Goal: Task Accomplishment & Management: Manage account settings

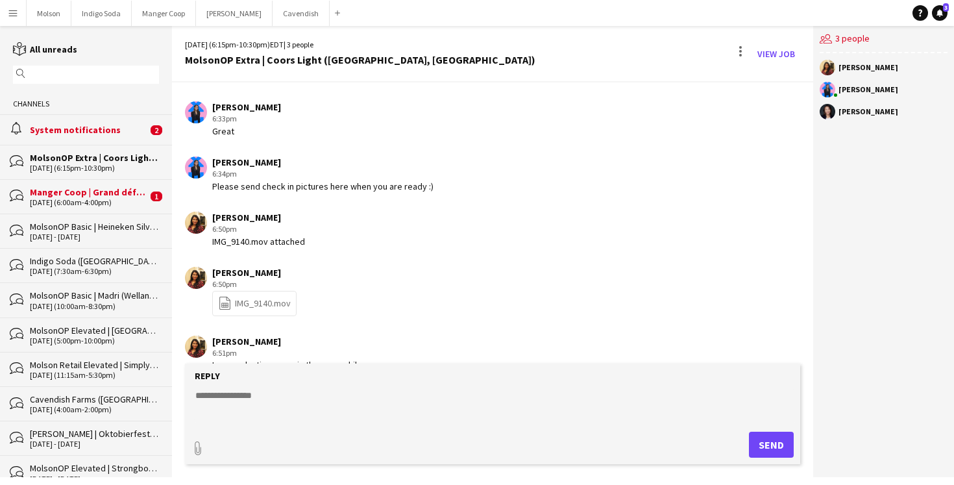
click at [110, 136] on div "alarm System notifications 2" at bounding box center [86, 129] width 172 height 30
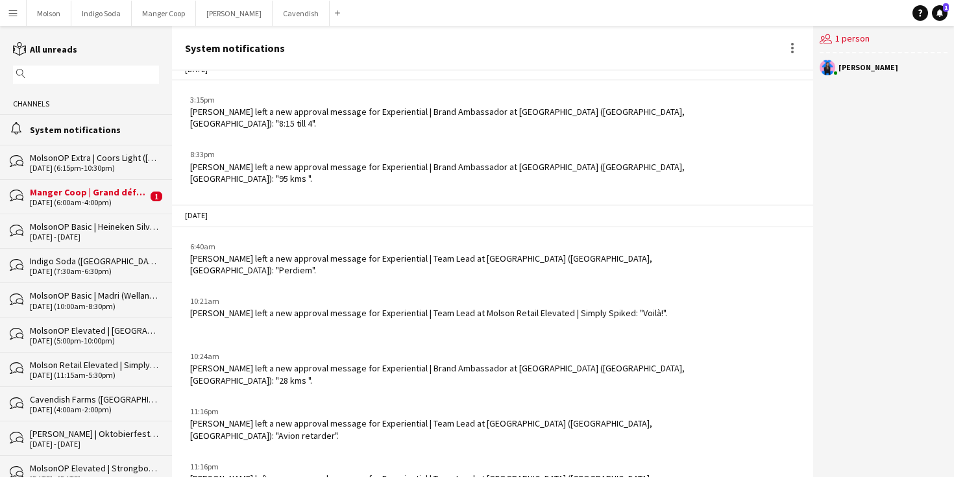
click at [95, 191] on div "Manger Coop | Grand défi de [GEOGRAPHIC_DATA] ([GEOGRAPHIC_DATA], [GEOGRAPHIC_D…" at bounding box center [89, 192] width 118 height 12
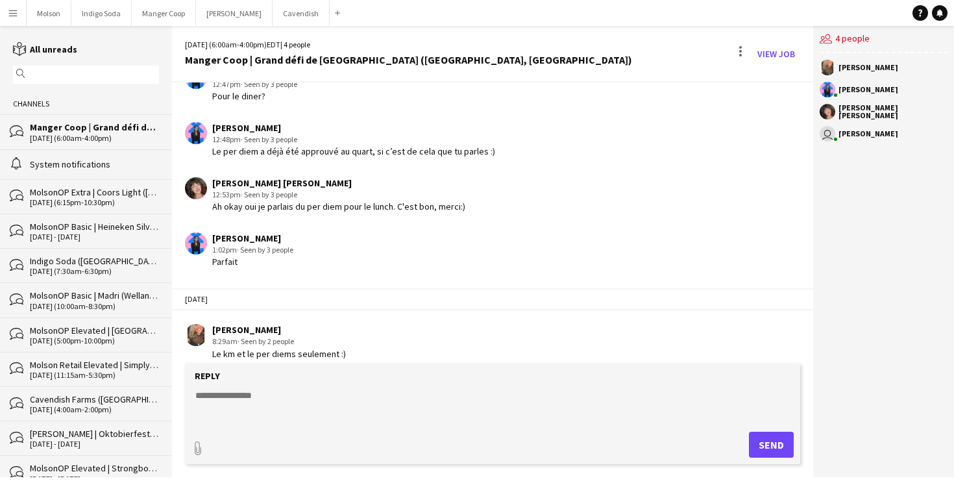
scroll to position [1605, 0]
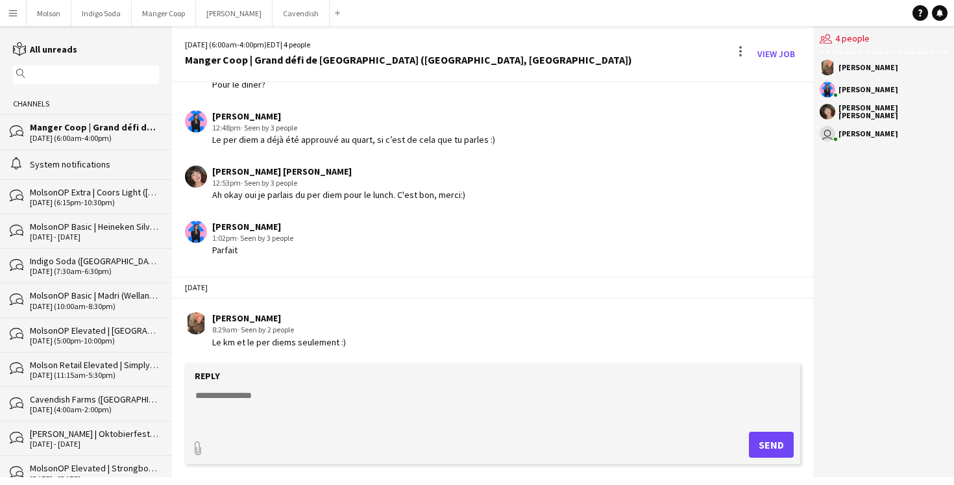
click at [269, 395] on textarea at bounding box center [495, 406] width 603 height 34
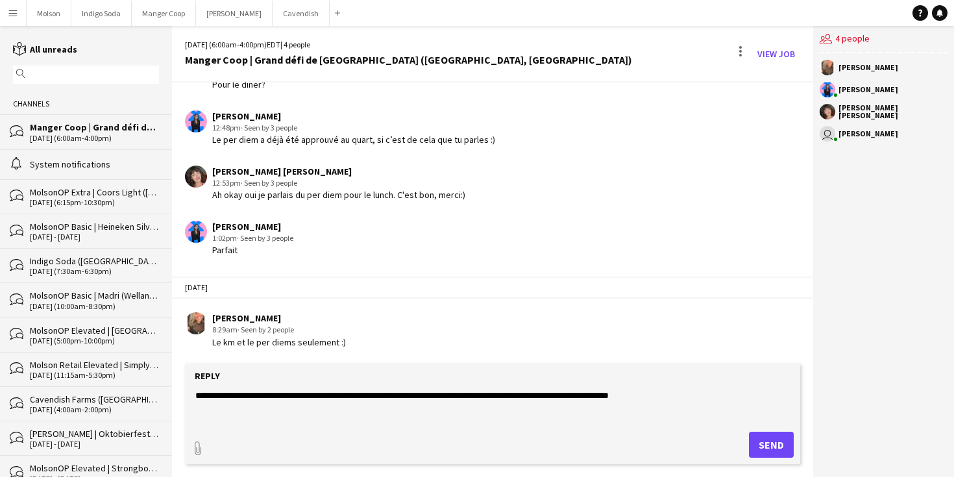
type textarea "**********"
click at [767, 446] on button "Send" at bounding box center [771, 445] width 45 height 26
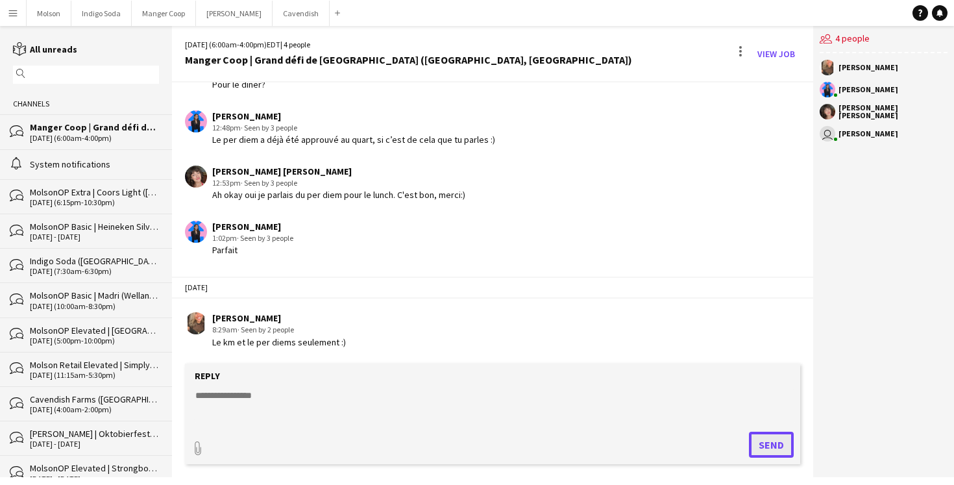
scroll to position [1660, 0]
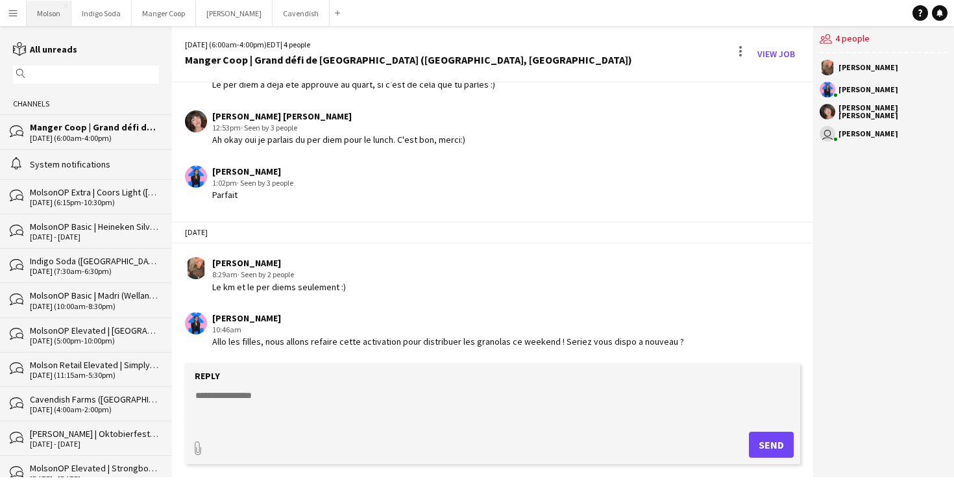
click at [53, 18] on button "Molson Close" at bounding box center [49, 13] width 45 height 25
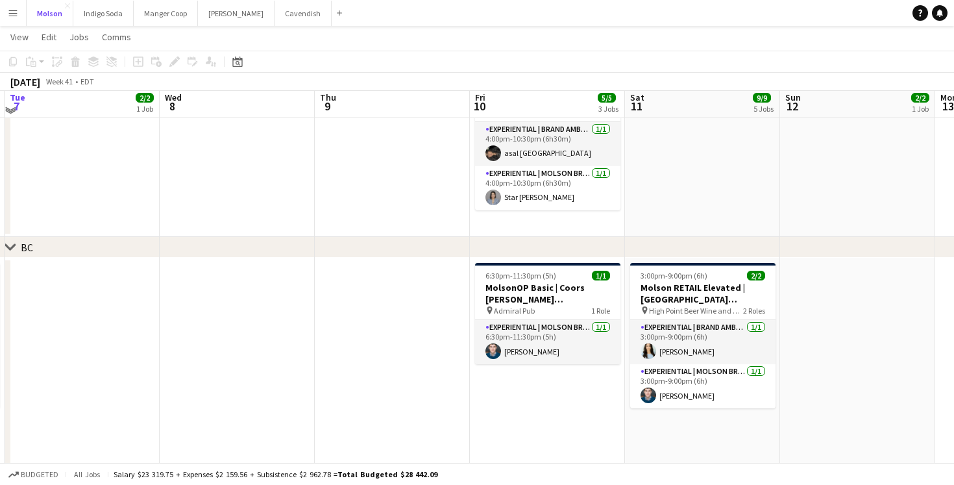
scroll to position [709, 0]
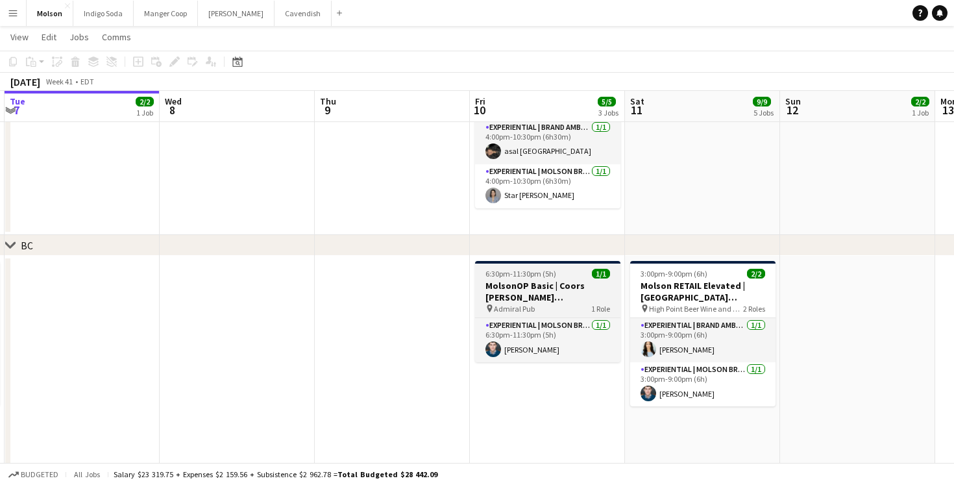
click at [562, 295] on h3 "MolsonOP Basic | Coors [PERSON_NAME] ([GEOGRAPHIC_DATA], [GEOGRAPHIC_DATA])" at bounding box center [547, 291] width 145 height 23
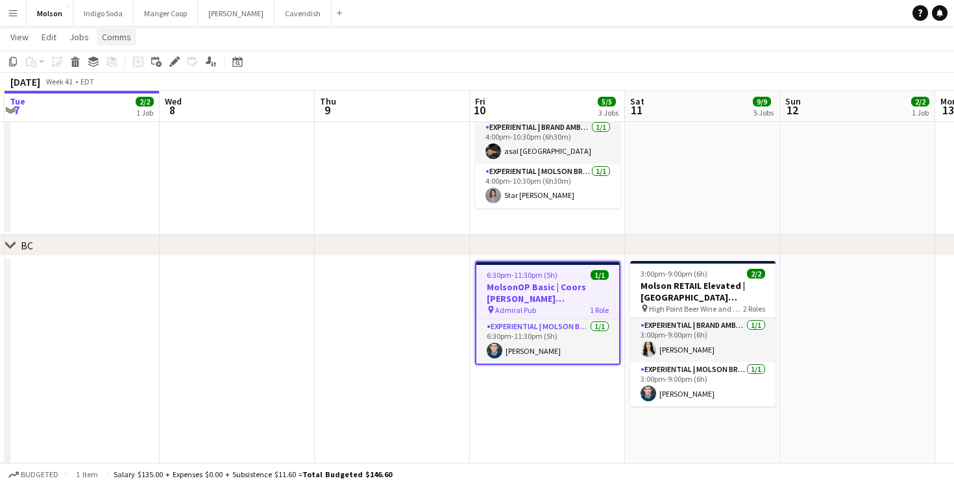
click at [119, 38] on span "Comms" at bounding box center [116, 37] width 29 height 12
click at [141, 84] on link "Create chat" at bounding box center [150, 92] width 108 height 27
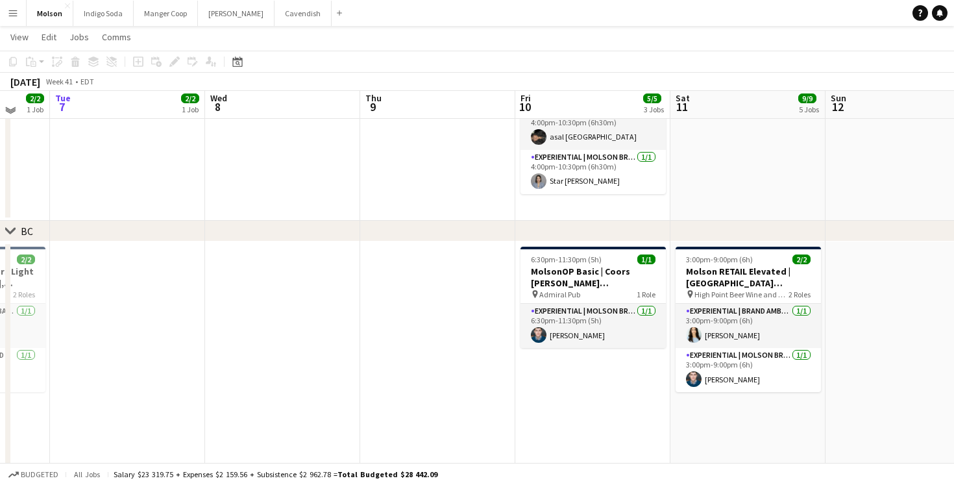
scroll to position [720, 0]
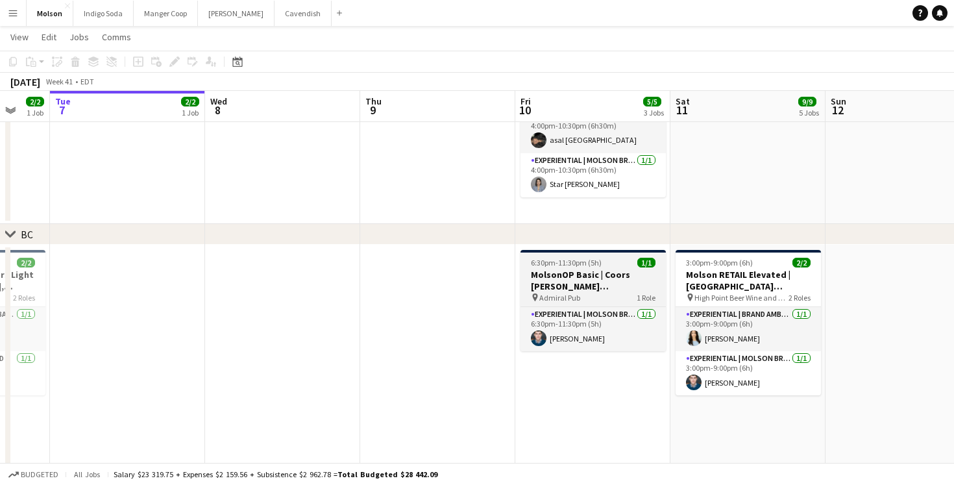
click at [612, 258] on div "6:30pm-11:30pm (5h) 1/1" at bounding box center [593, 263] width 145 height 10
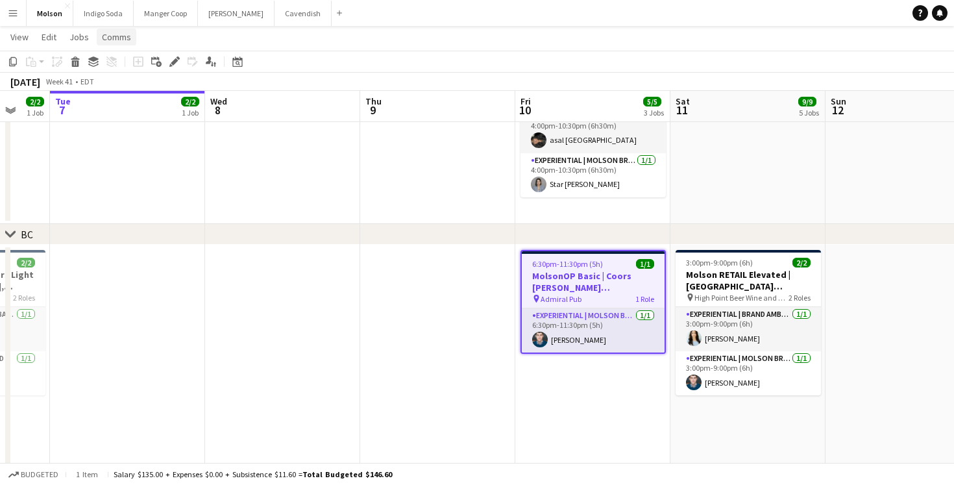
click at [126, 35] on span "Comms" at bounding box center [116, 37] width 29 height 12
click at [123, 88] on span "Create chat" at bounding box center [128, 92] width 45 height 12
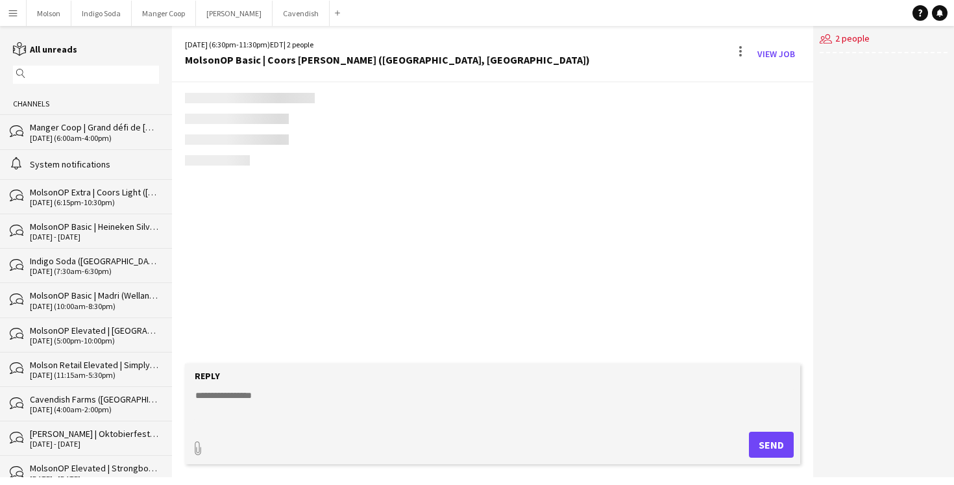
scroll to position [168, 0]
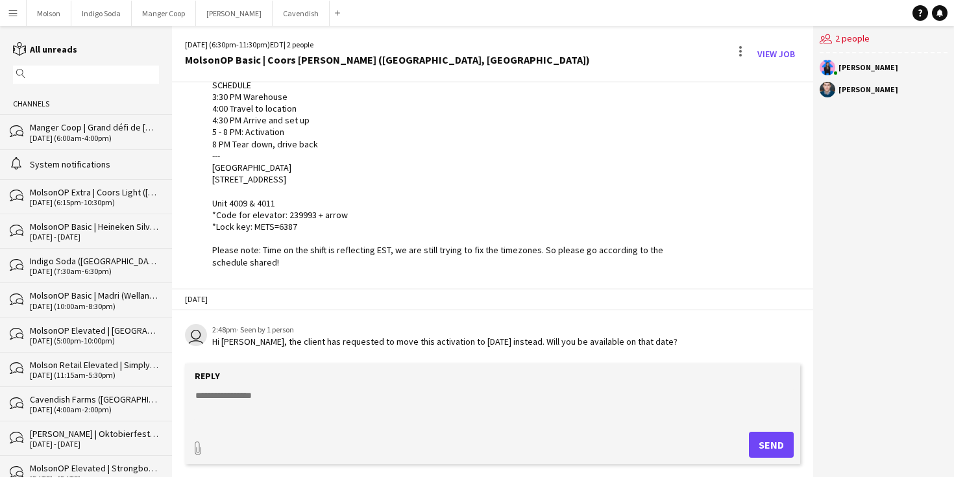
click at [312, 390] on textarea at bounding box center [495, 406] width 603 height 34
type textarea "**********"
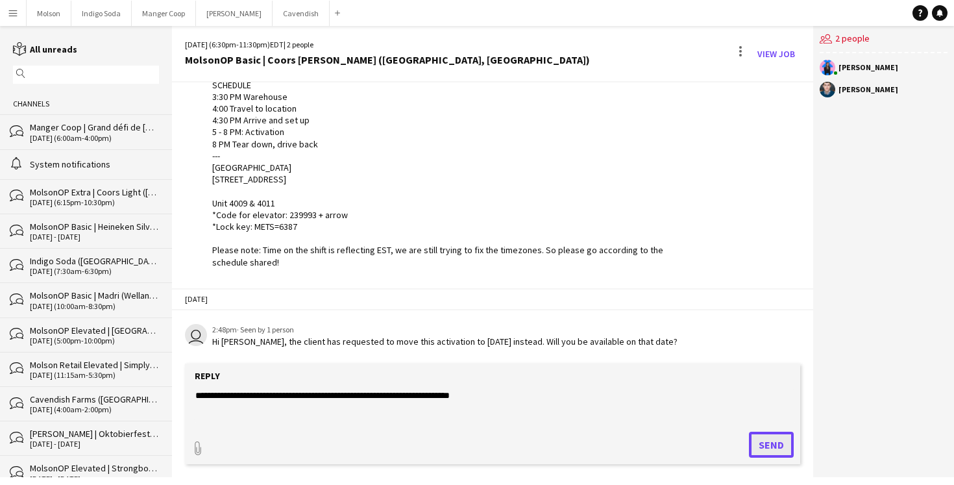
click at [783, 445] on button "Send" at bounding box center [771, 445] width 45 height 26
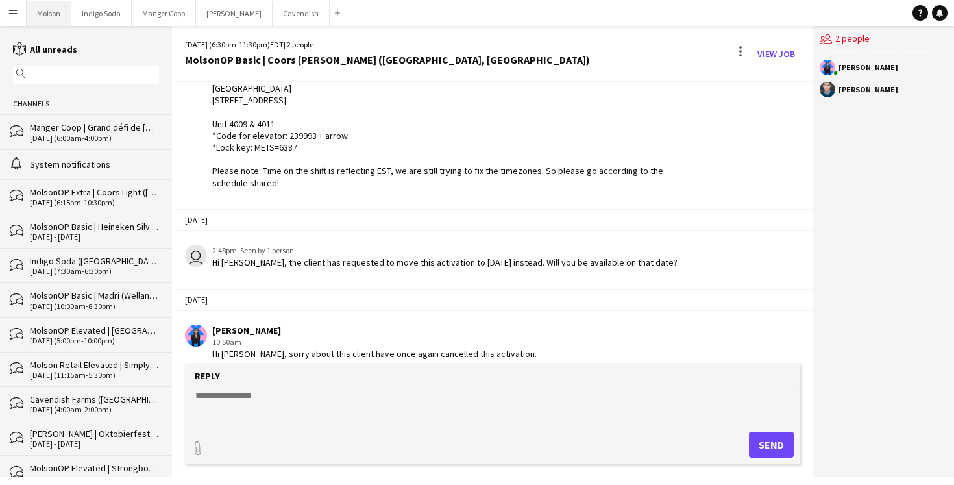
click at [58, 14] on button "Molson Close" at bounding box center [49, 13] width 45 height 25
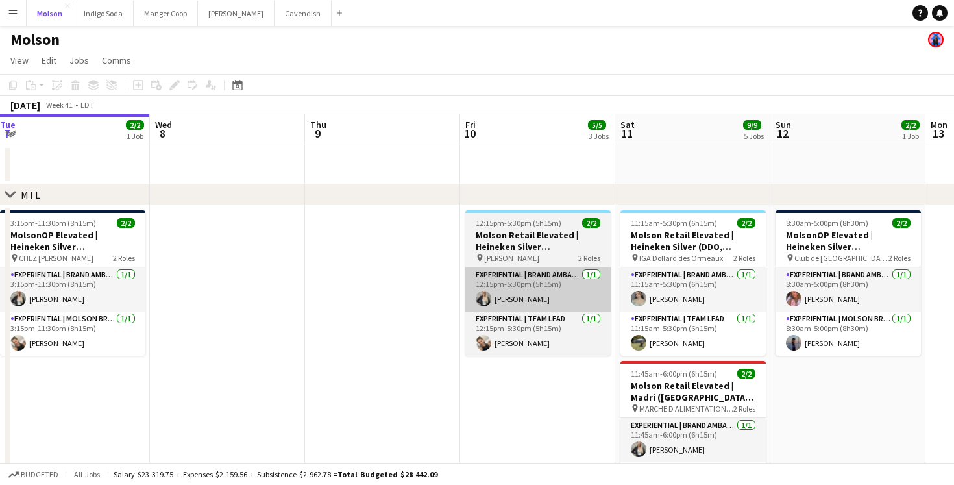
scroll to position [0, 491]
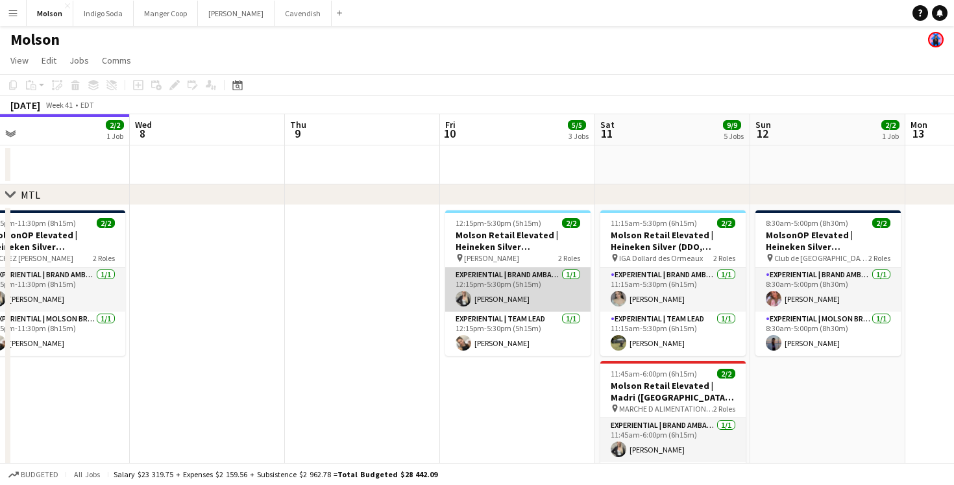
click at [523, 298] on app-card-role "Experiential | Brand Ambassador 1/1 12:15pm-5:30pm (5h15m) Eden Bond" at bounding box center [517, 290] width 145 height 44
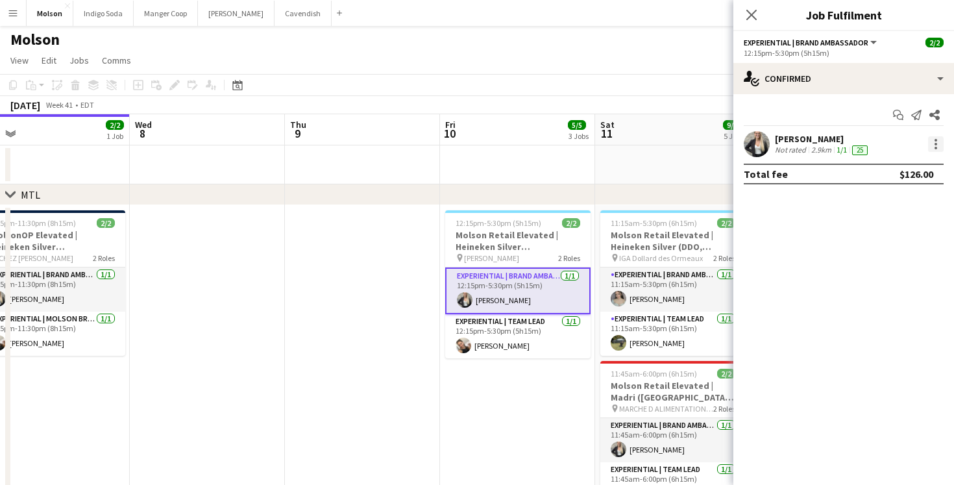
click at [933, 145] on div at bounding box center [936, 144] width 16 height 16
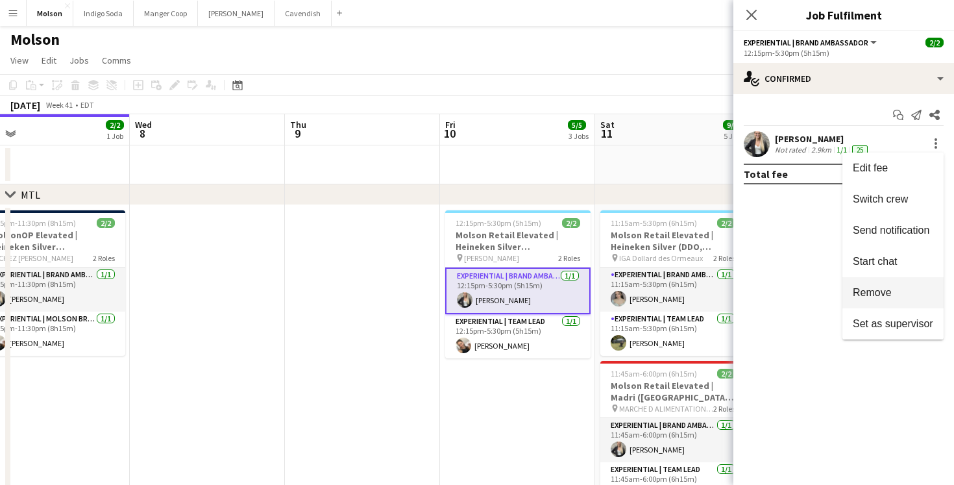
click at [896, 286] on button "Remove" at bounding box center [893, 292] width 101 height 31
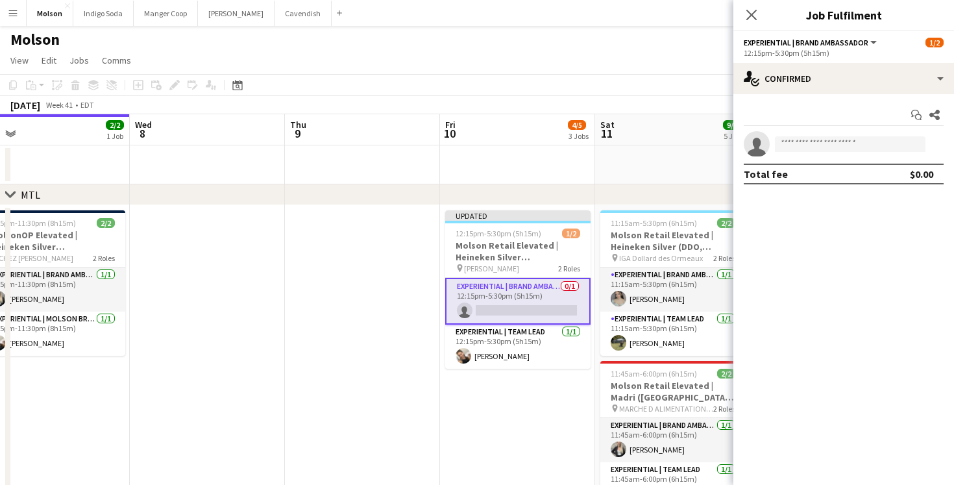
click at [634, 119] on app-board-header-date "Sat 11 9/9 5 Jobs" at bounding box center [672, 129] width 155 height 31
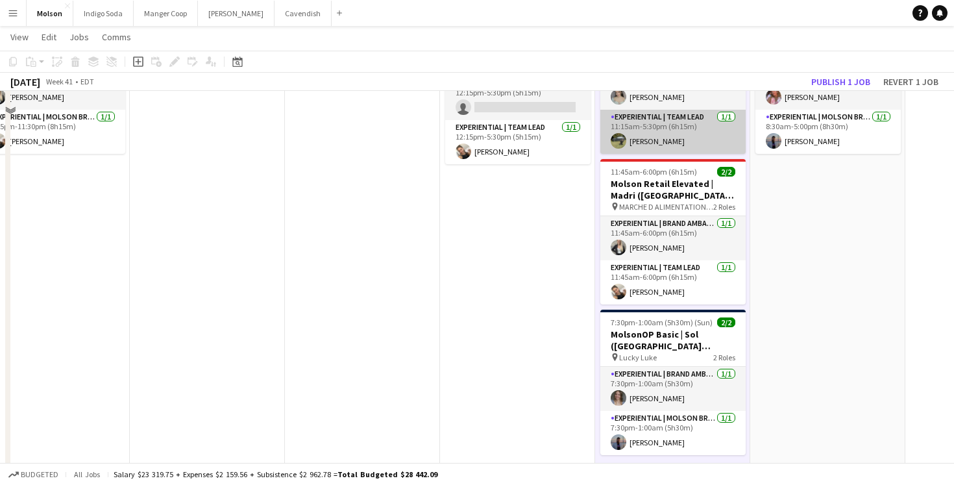
scroll to position [204, 0]
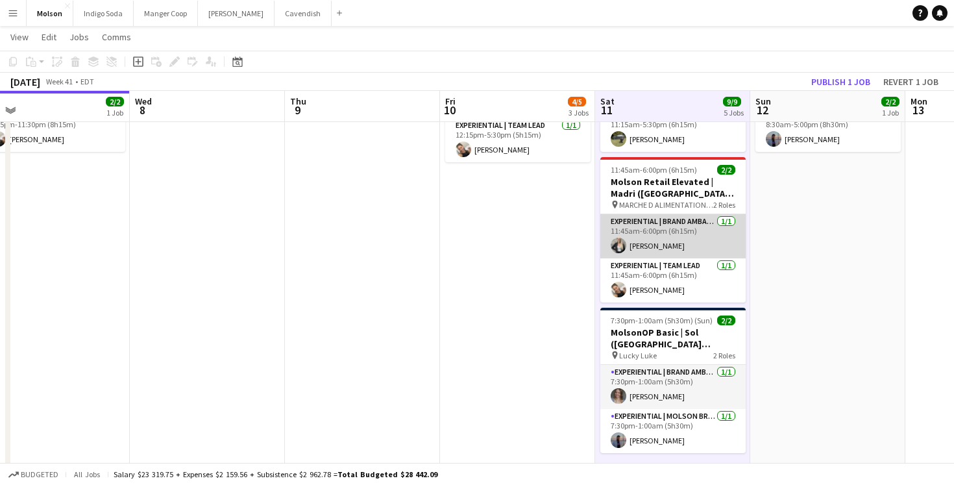
click at [682, 232] on app-card-role "Experiential | Brand Ambassador 1/1 11:45am-6:00pm (6h15m) Eden Bond" at bounding box center [673, 236] width 145 height 44
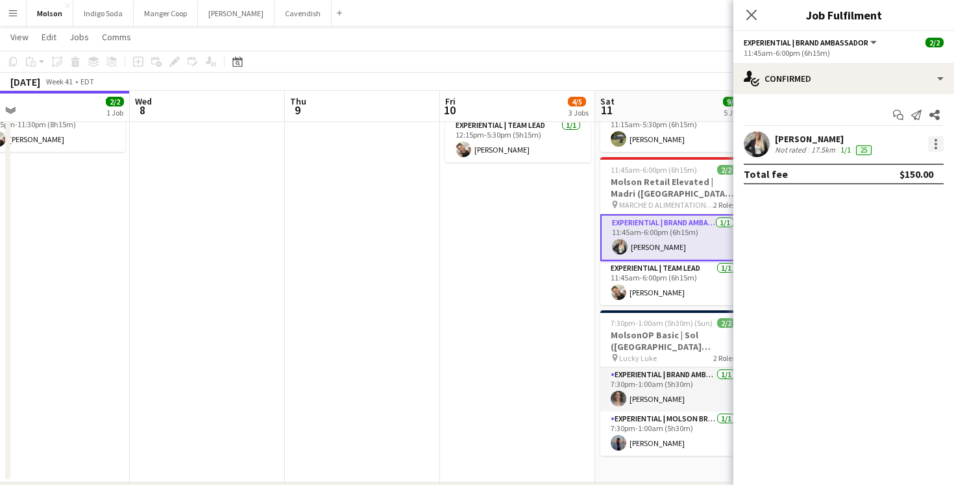
click at [940, 142] on div at bounding box center [936, 144] width 16 height 16
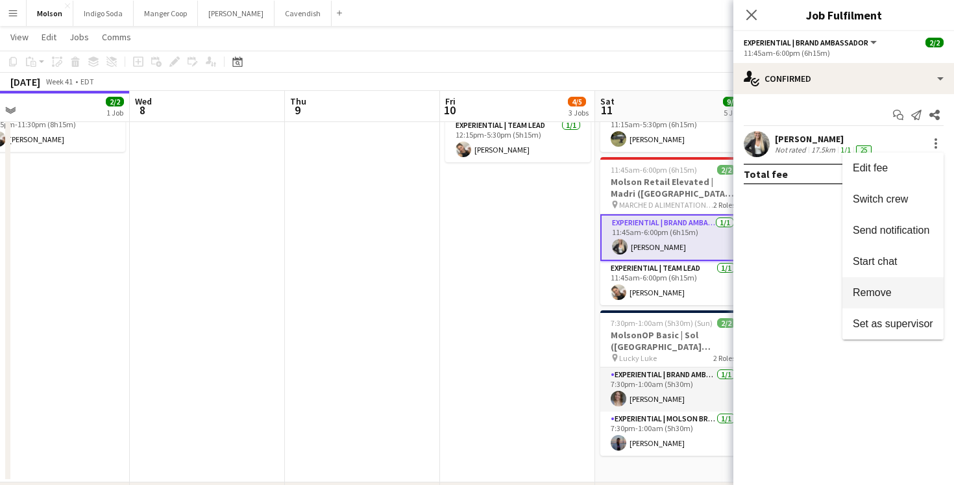
click at [899, 285] on button "Remove" at bounding box center [893, 292] width 101 height 31
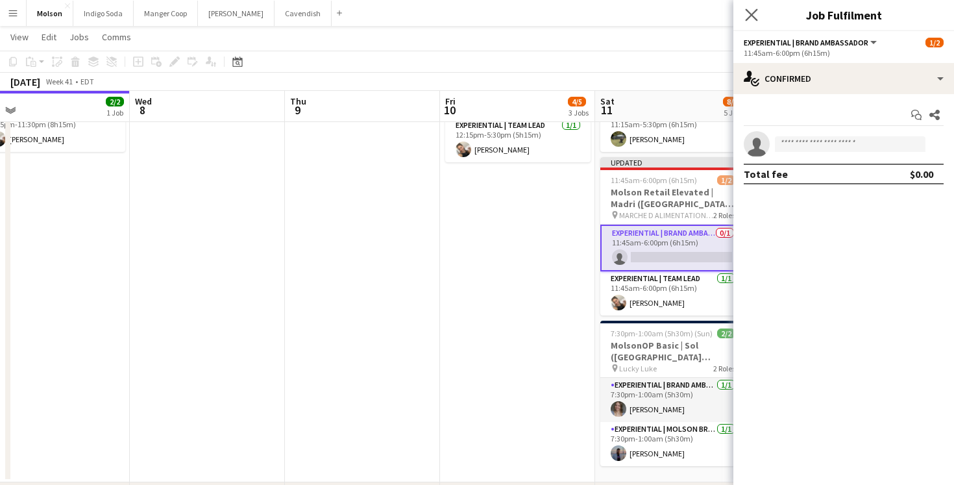
click at [758, 17] on app-icon "Close pop-in" at bounding box center [752, 15] width 19 height 19
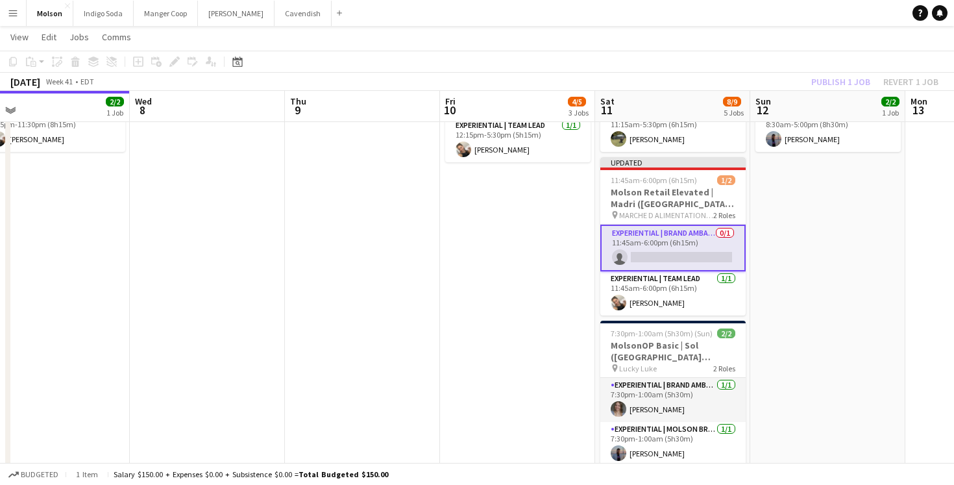
click at [523, 228] on app-date-cell "Updated 12:15pm-5:30pm (5h15m) 1/2 Molson Retail Elevated | Heineken Silver (Sa…" at bounding box center [517, 241] width 155 height 481
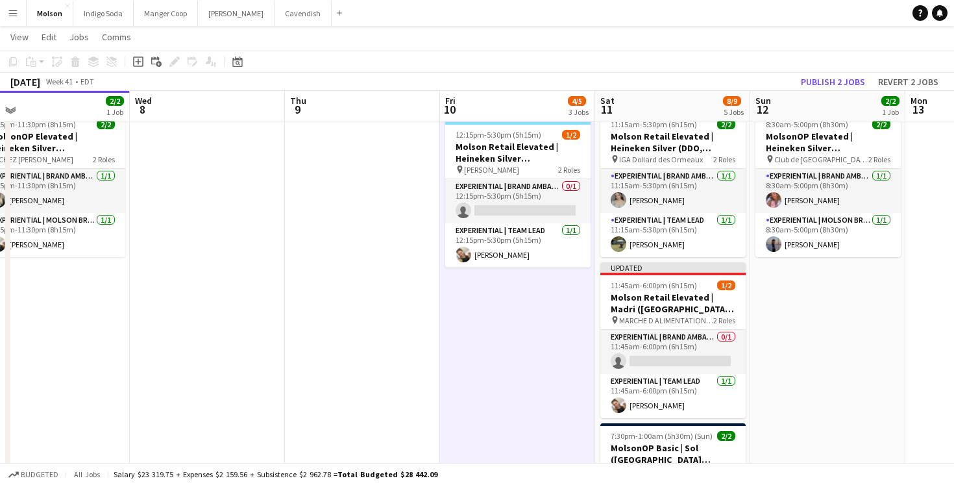
scroll to position [98, 0]
click at [815, 82] on button "Publish 2 jobs" at bounding box center [833, 81] width 75 height 17
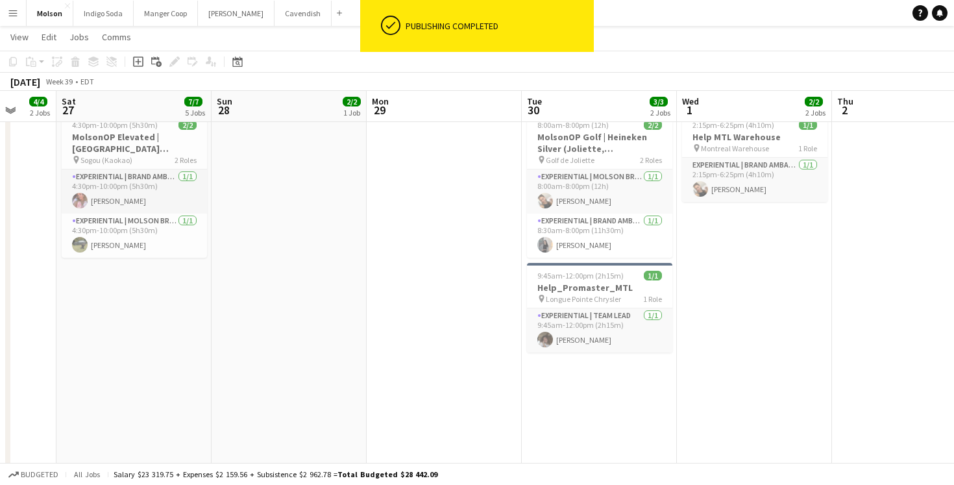
scroll to position [0, 356]
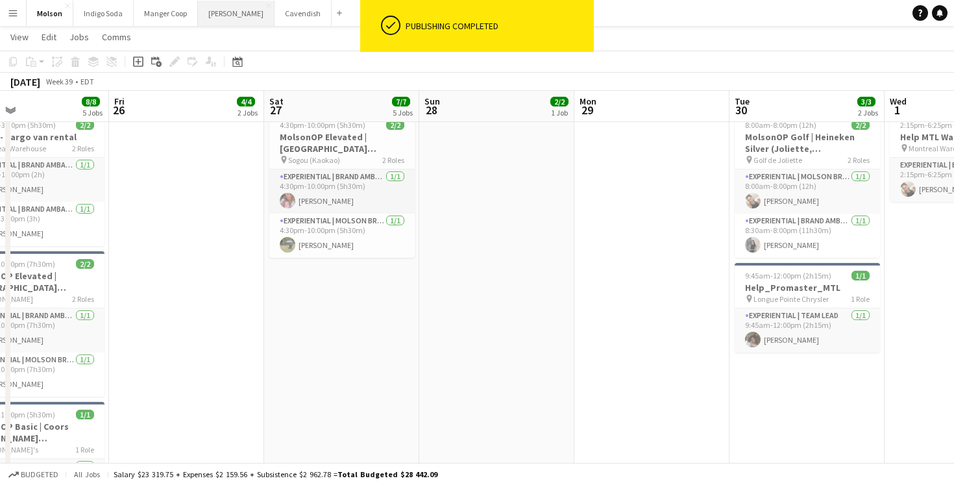
click at [229, 12] on button "Desjardins Close" at bounding box center [236, 13] width 77 height 25
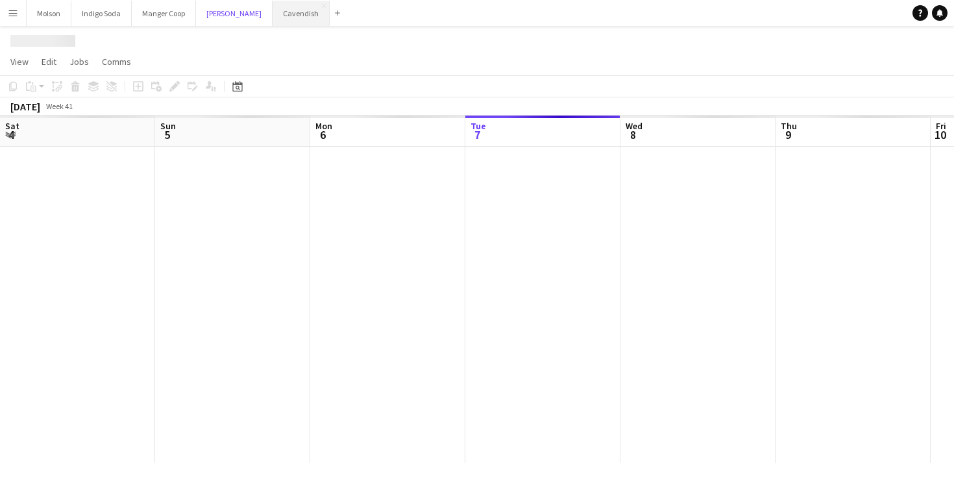
scroll to position [0, 310]
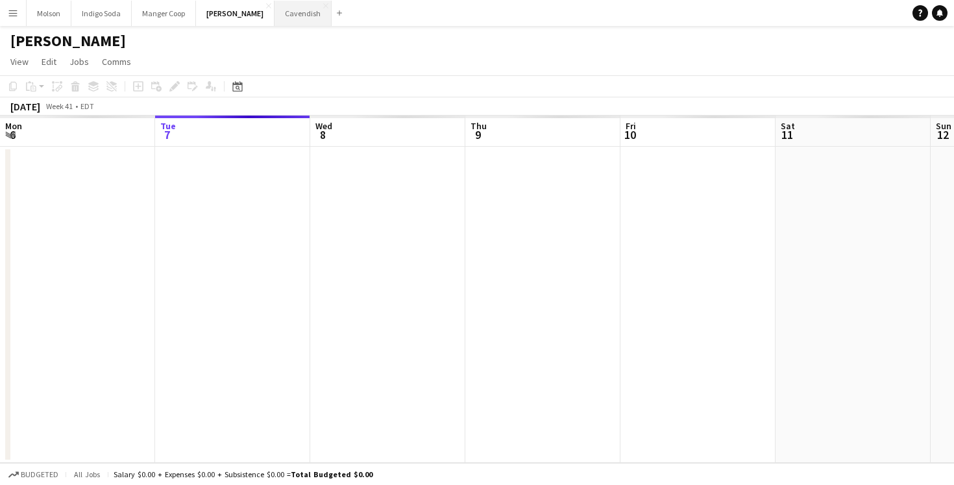
click at [281, 14] on button "Cavendish Close" at bounding box center [303, 13] width 57 height 25
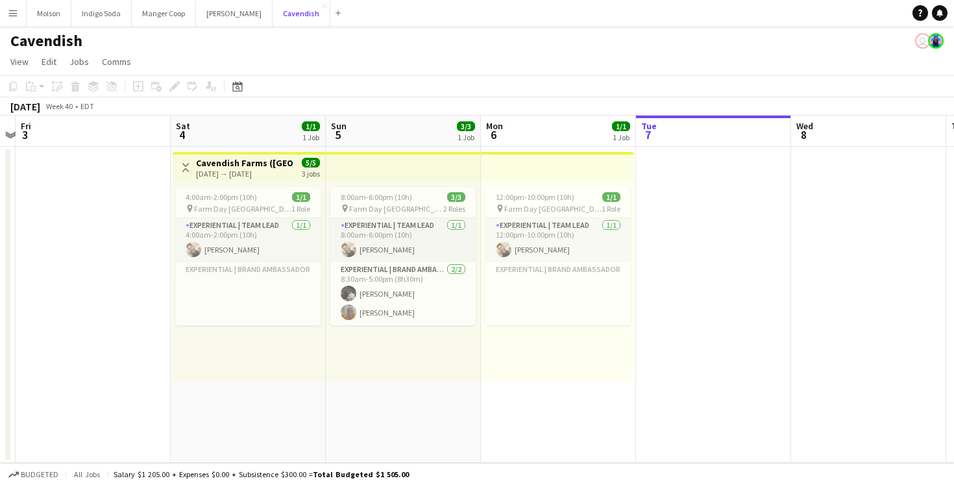
scroll to position [0, 356]
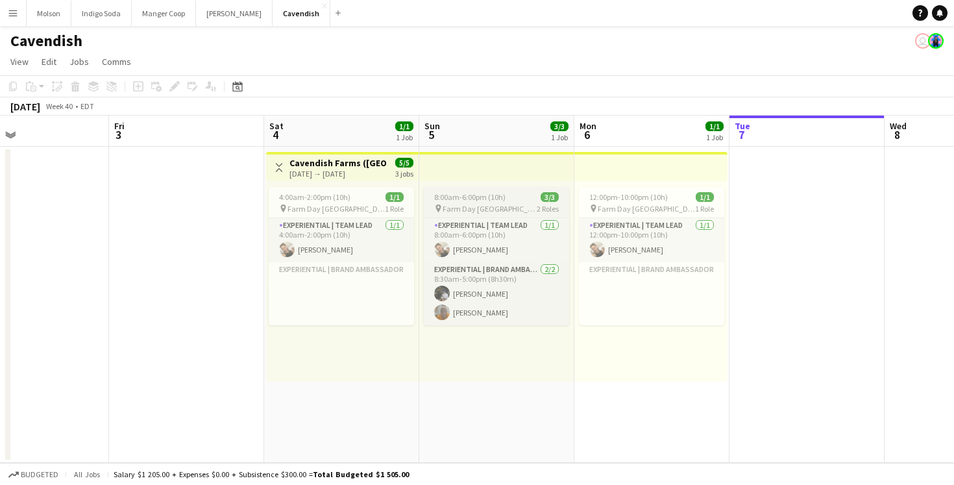
click at [499, 188] on app-job-card "8:00am-6:00pm (10h) 3/3 pin Farm Day Charlottetown 2 Roles Experiential | Team …" at bounding box center [496, 256] width 145 height 138
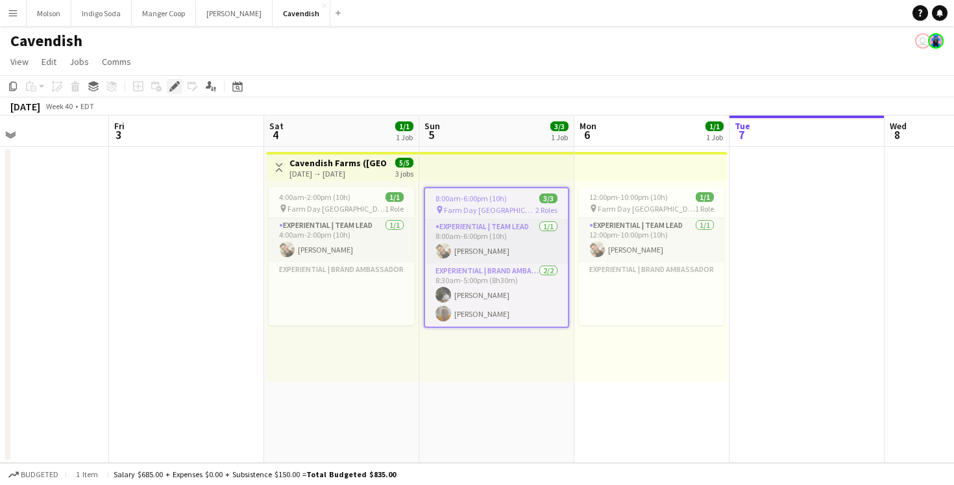
click at [175, 84] on icon at bounding box center [174, 86] width 7 height 7
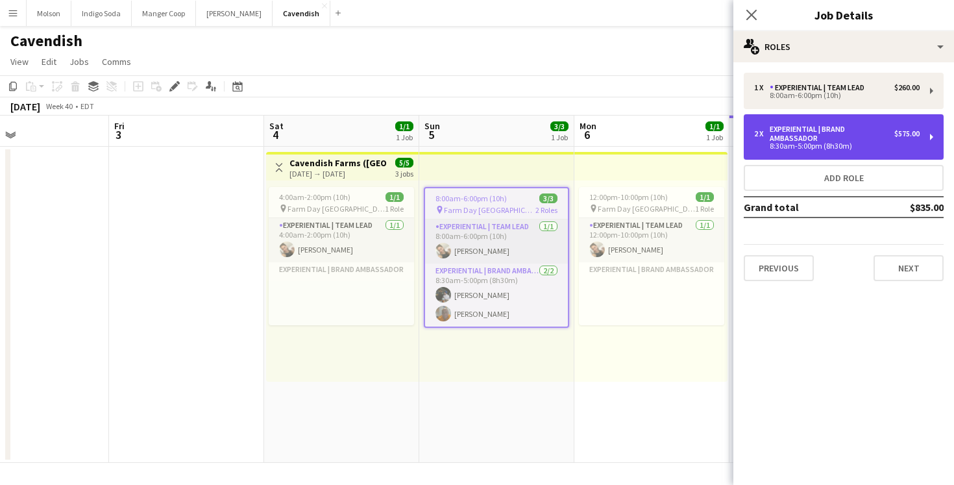
click at [810, 138] on div "Experiential | Brand Ambassador" at bounding box center [832, 134] width 125 height 18
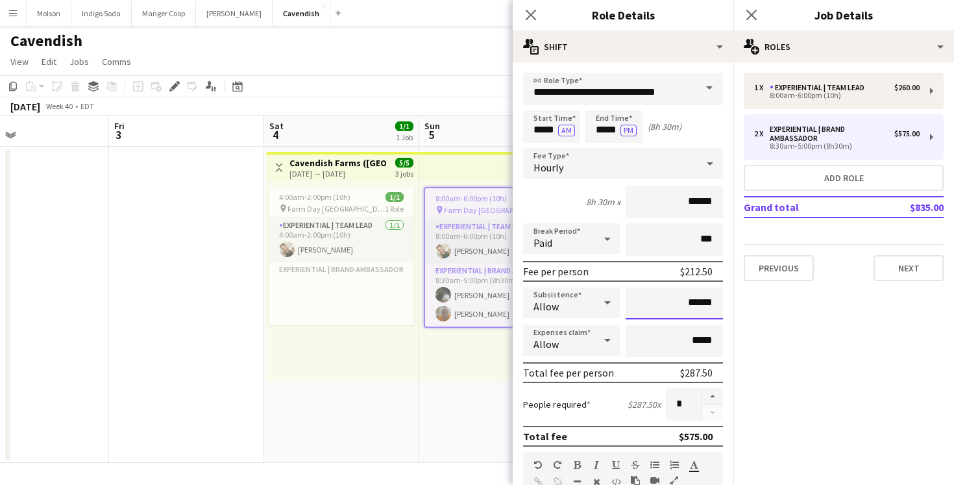
drag, startPoint x: 717, startPoint y: 301, endPoint x: 670, endPoint y: 301, distance: 46.8
click at [670, 301] on input "******" at bounding box center [674, 303] width 97 height 32
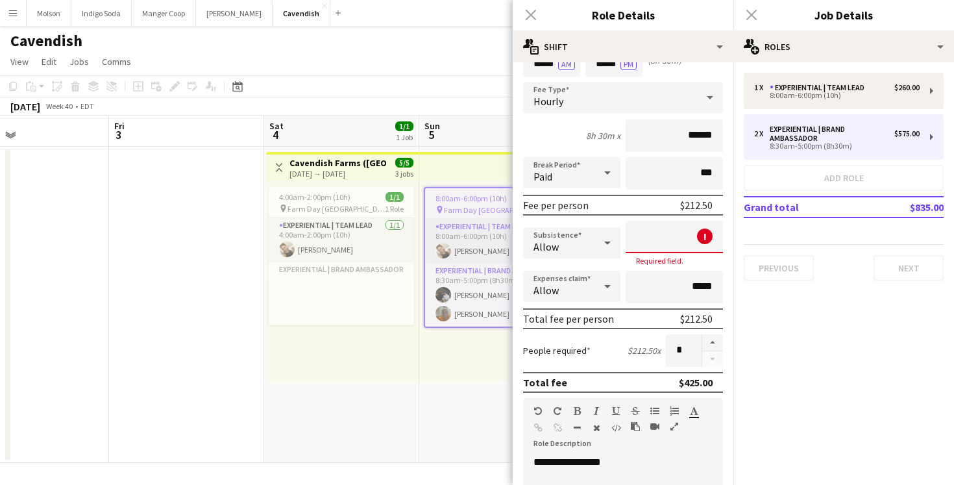
scroll to position [67, 0]
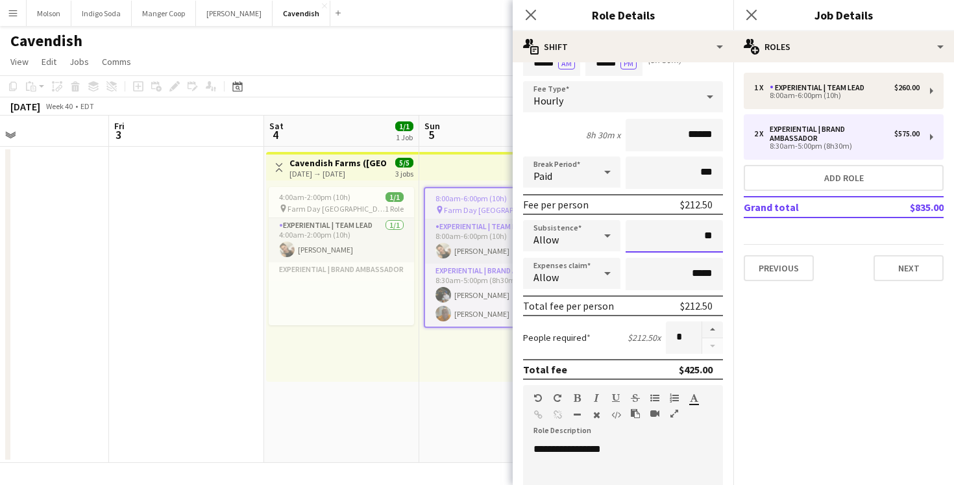
type input "**"
drag, startPoint x: 639, startPoint y: 452, endPoint x: 497, endPoint y: 451, distance: 141.5
click at [497, 451] on body "Menu Boards Boards Boards All jobs Status Workforce Workforce My Workforce Recr…" at bounding box center [477, 242] width 954 height 485
copy div "**********"
click at [823, 379] on mat-expansion-panel "pencil3 General details 1 x Experiential | Team Lead $260.00 8:00am-6:00pm (10h…" at bounding box center [844, 273] width 221 height 423
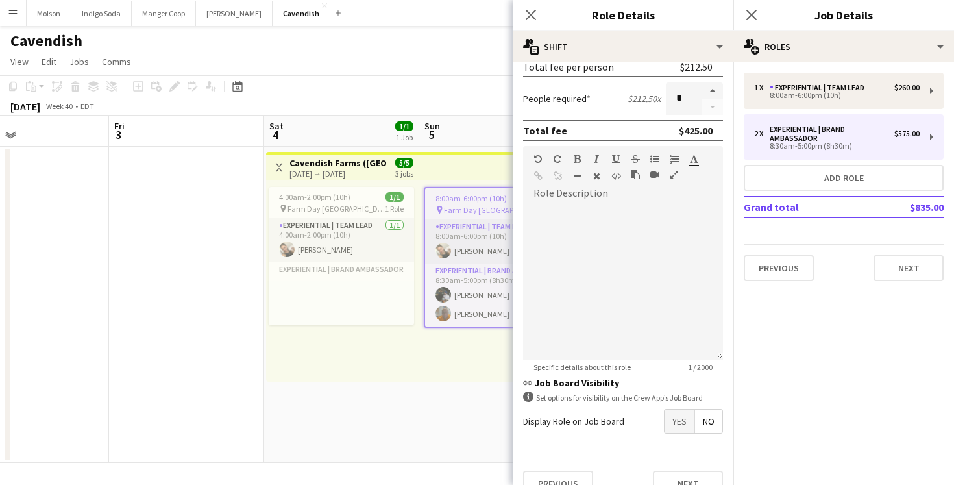
scroll to position [328, 0]
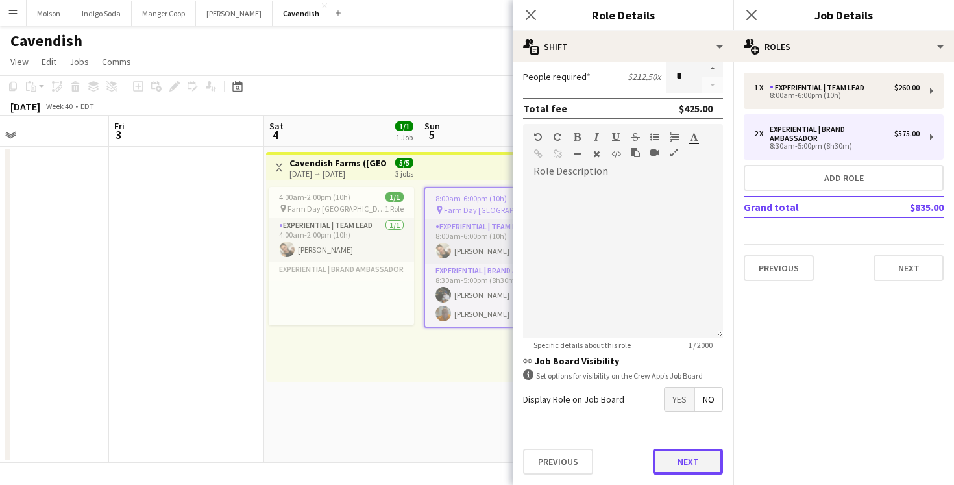
click at [691, 456] on button "Next" at bounding box center [688, 462] width 70 height 26
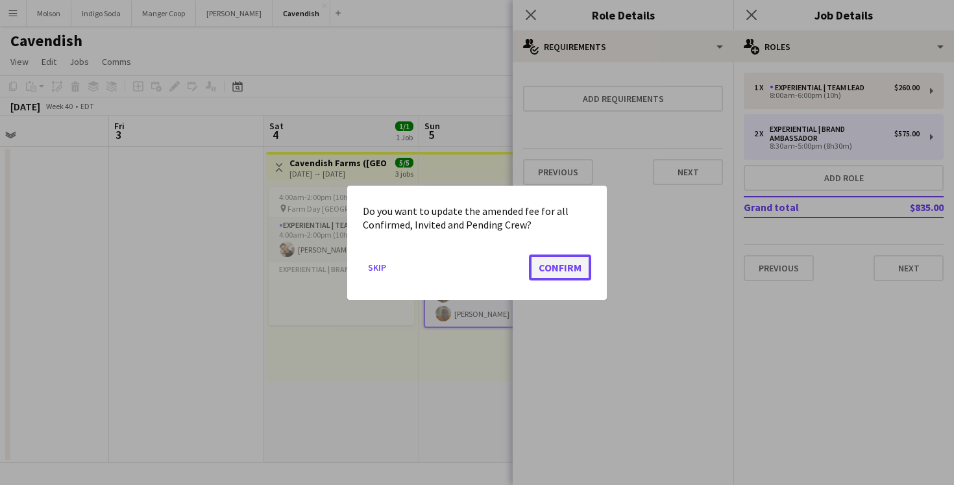
click at [560, 267] on button "Confirm" at bounding box center [560, 267] width 62 height 26
type input "*****"
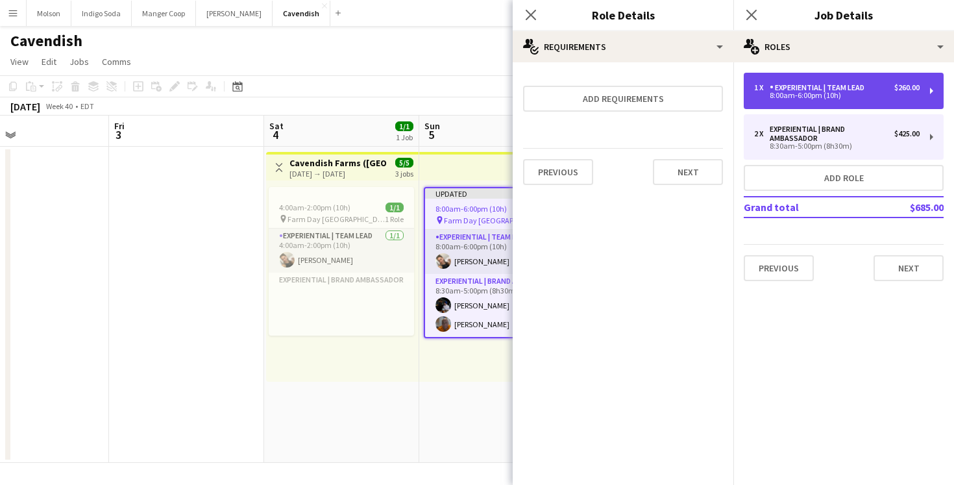
click at [883, 84] on div "1 x Experiential | Team Lead $260.00" at bounding box center [837, 87] width 166 height 9
type input "**********"
type input "*****"
type input "******"
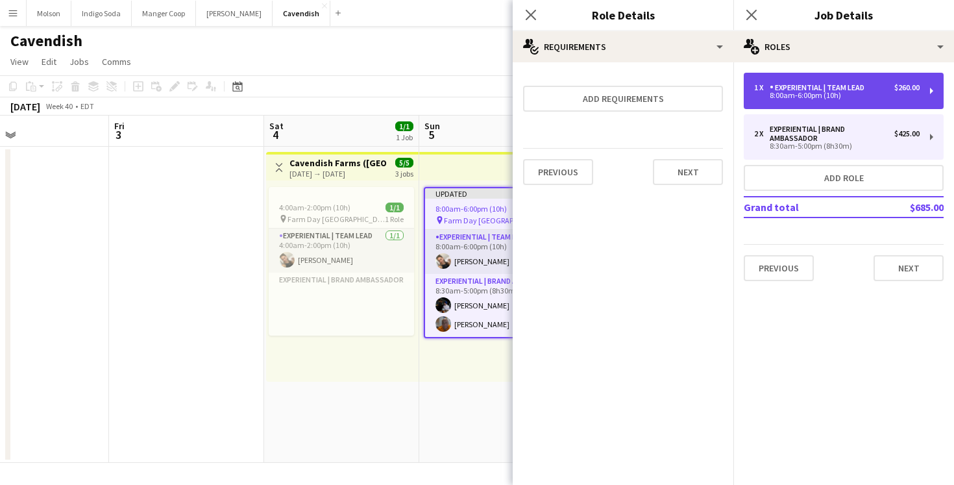
type input "*"
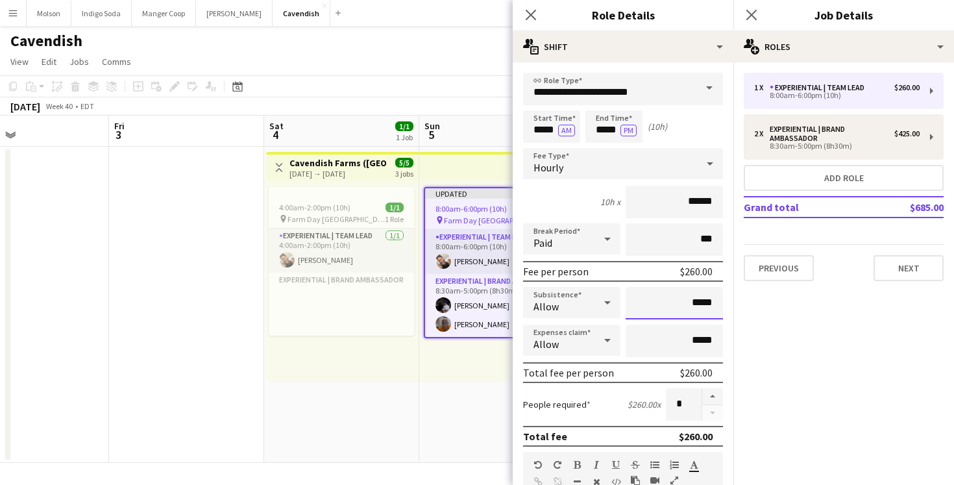
drag, startPoint x: 715, startPoint y: 297, endPoint x: 678, endPoint y: 298, distance: 37.0
click at [678, 299] on input "*****" at bounding box center [674, 303] width 97 height 32
paste input
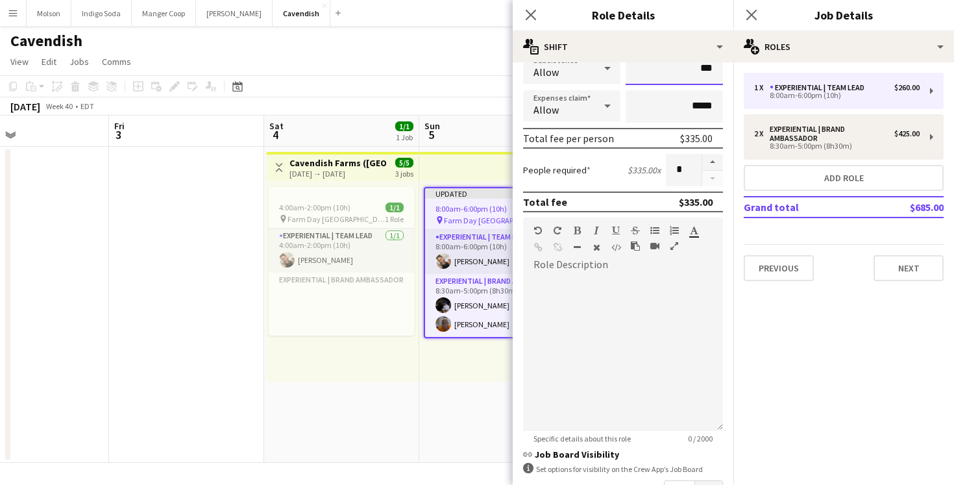
scroll to position [251, 0]
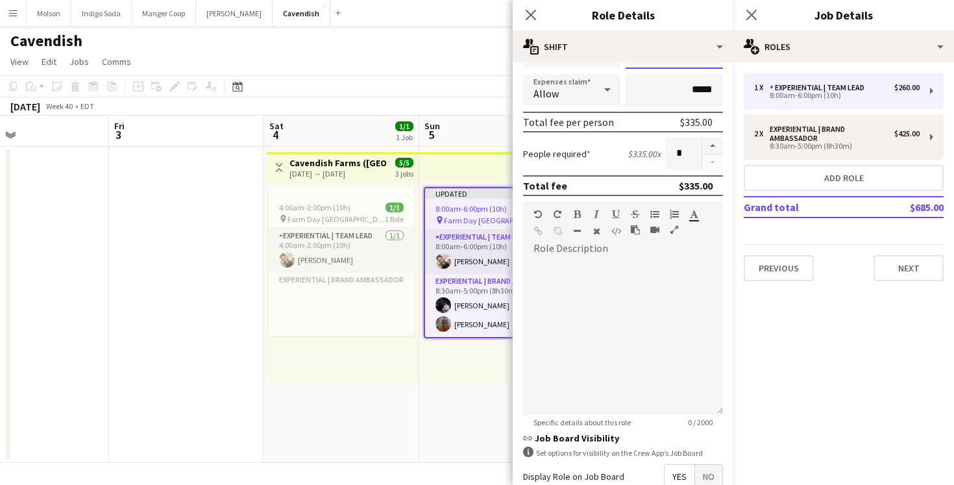
type input "***"
click at [619, 269] on div at bounding box center [623, 337] width 200 height 156
click at [796, 359] on mat-expansion-panel "pencil3 General details 1 x Experiential | Team Lead $260.00 8:00am-6:00pm (10h…" at bounding box center [844, 273] width 221 height 423
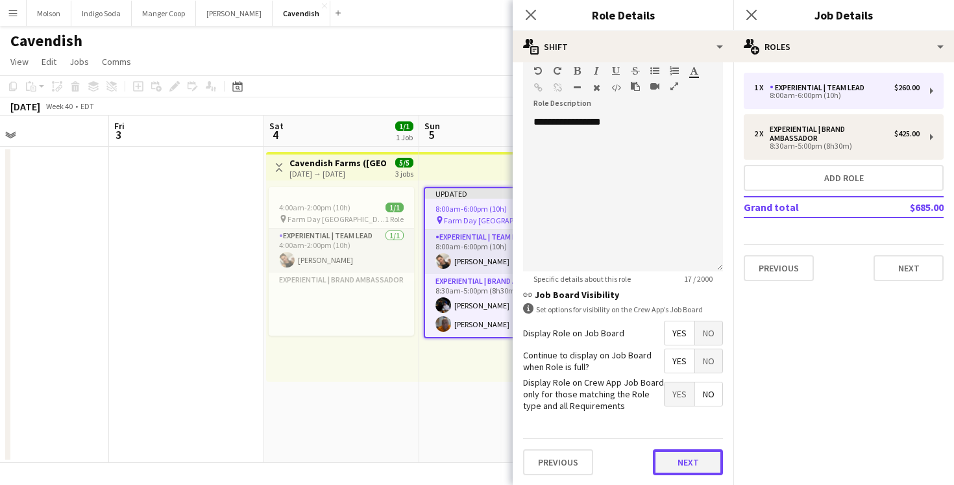
click at [695, 452] on button "Next" at bounding box center [688, 462] width 70 height 26
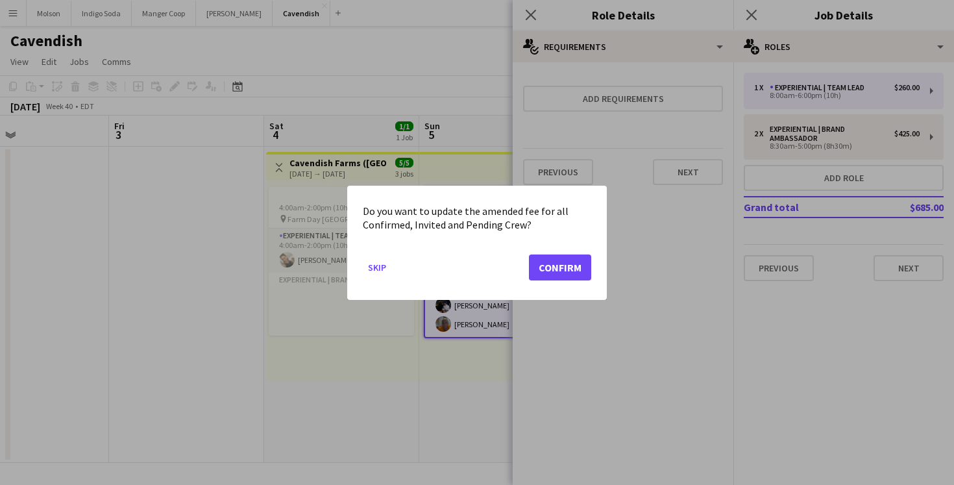
scroll to position [0, 0]
click at [551, 268] on button "Confirm" at bounding box center [560, 267] width 62 height 26
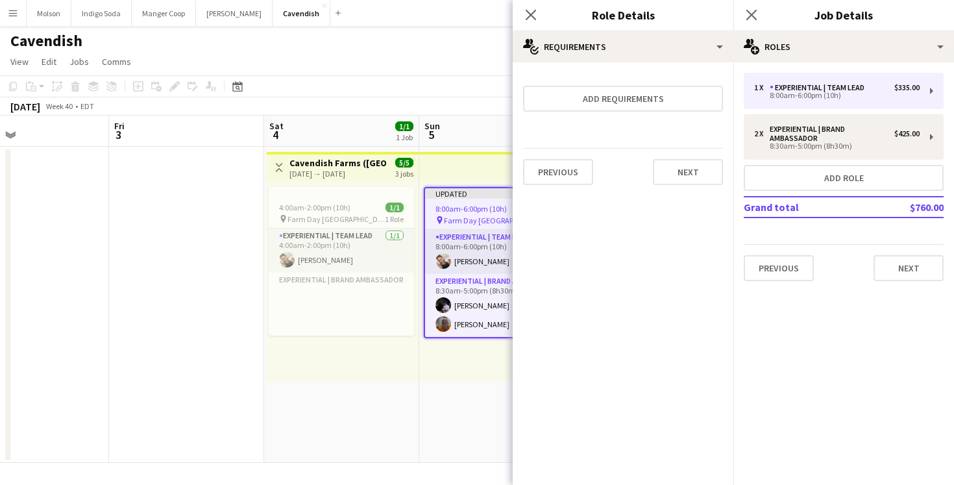
click at [437, 378] on div "Updated 8:00am-6:00pm (10h) 3/3 pin Farm Day Charlottetown 2 Roles Experiential…" at bounding box center [496, 280] width 155 height 201
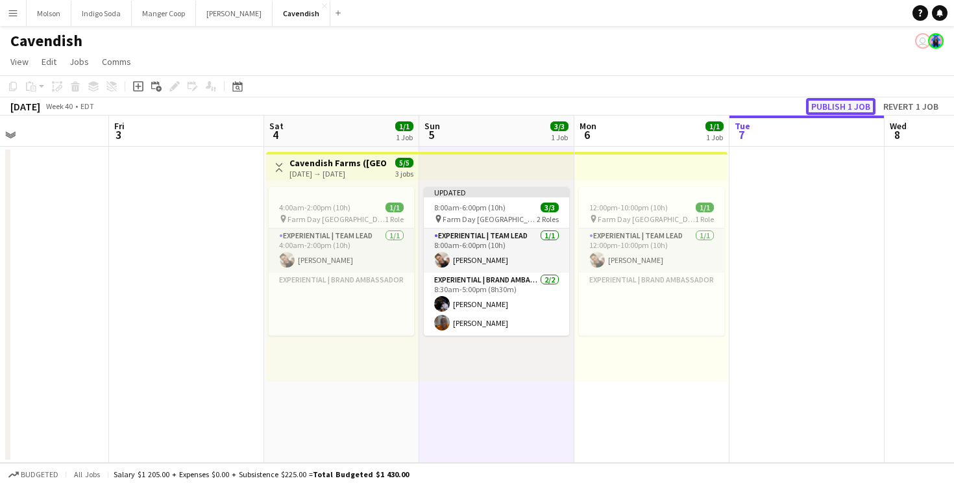
click at [840, 98] on button "Publish 1 job" at bounding box center [840, 106] width 69 height 17
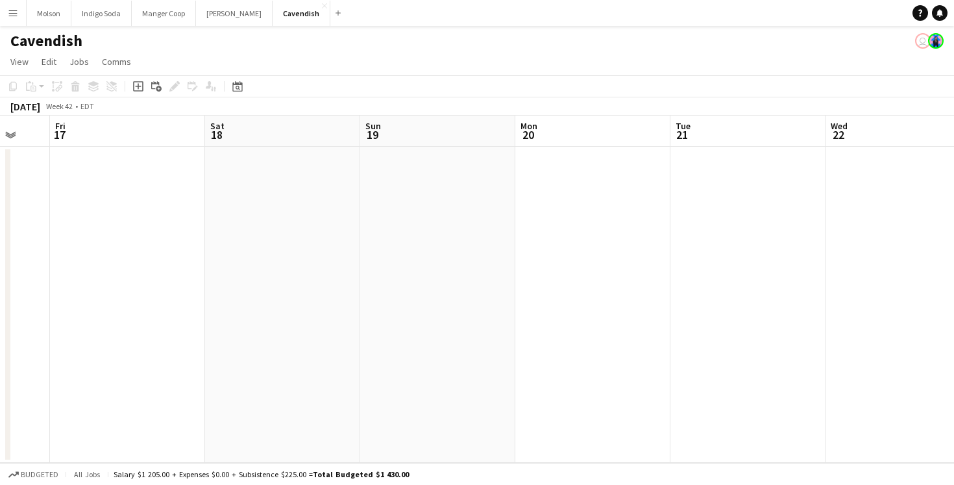
scroll to position [0, 430]
click at [53, 16] on button "Molson Close" at bounding box center [49, 13] width 45 height 25
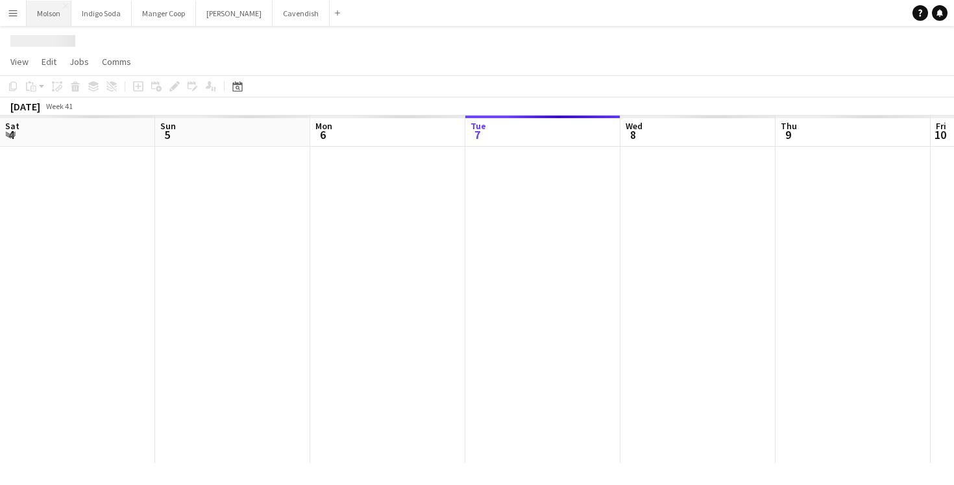
scroll to position [0, 310]
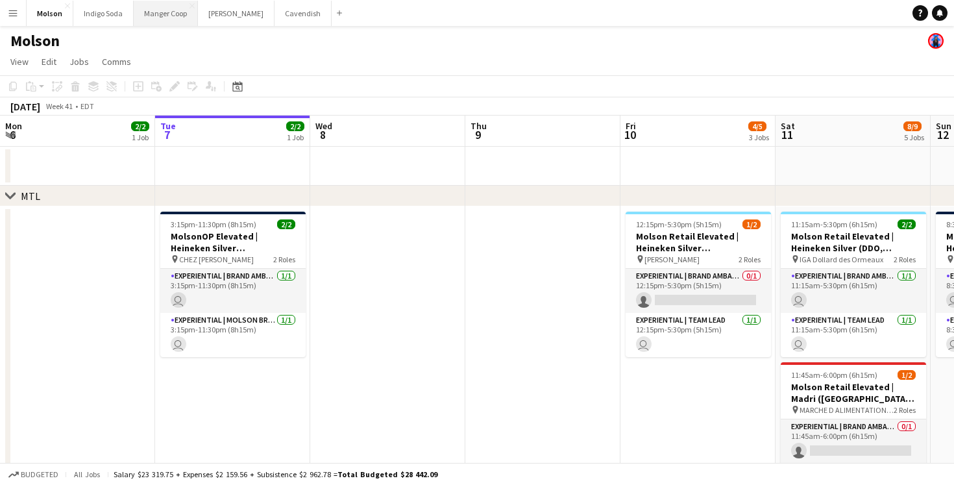
click at [166, 13] on button "Manger Coop Close" at bounding box center [166, 13] width 64 height 25
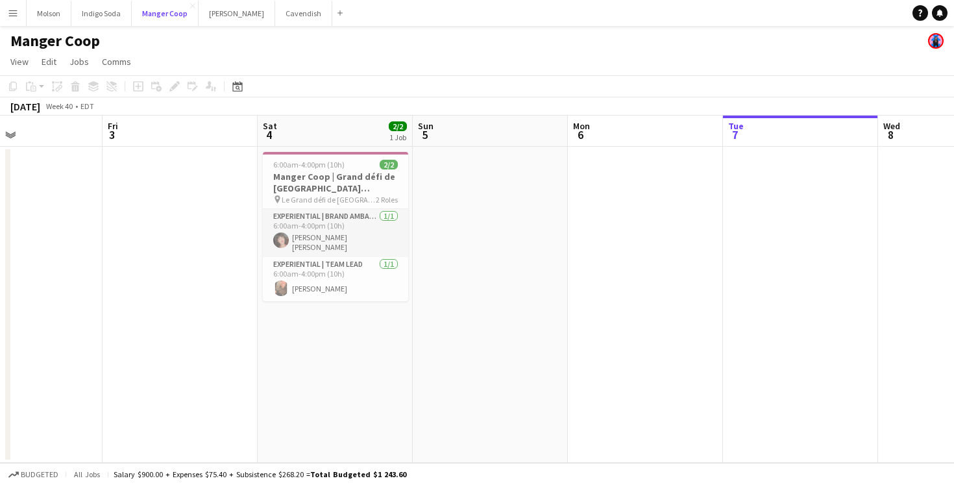
scroll to position [0, 355]
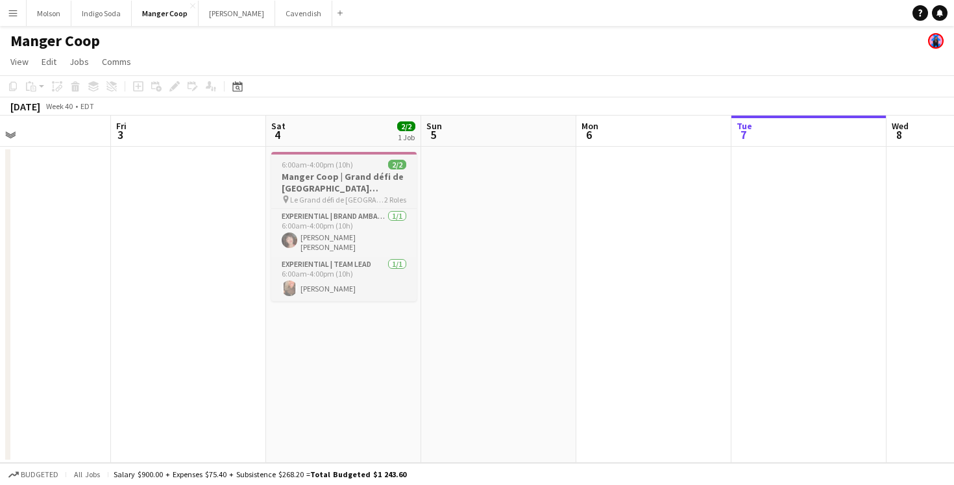
click at [310, 177] on h3 "Manger Coop | Grand défi de [GEOGRAPHIC_DATA] ([GEOGRAPHIC_DATA], [GEOGRAPHIC_D…" at bounding box center [343, 182] width 145 height 23
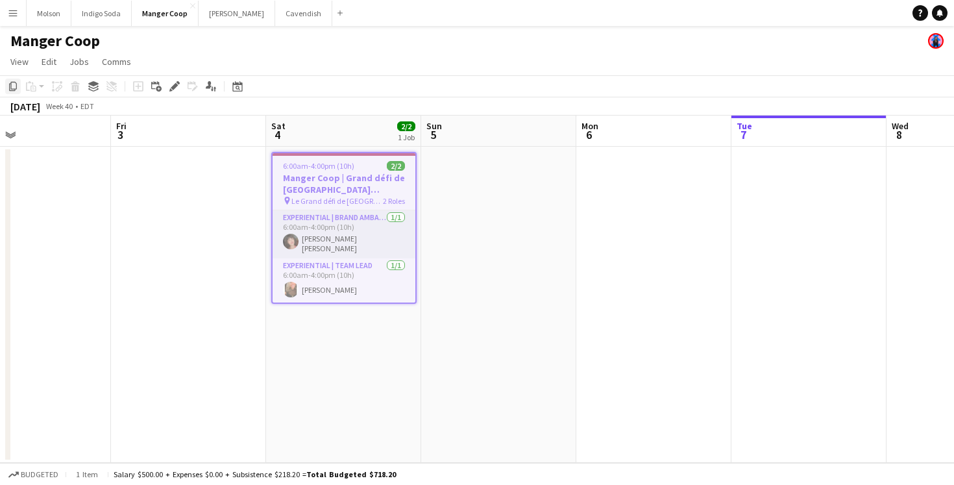
click at [14, 87] on icon "Copy" at bounding box center [13, 86] width 10 height 10
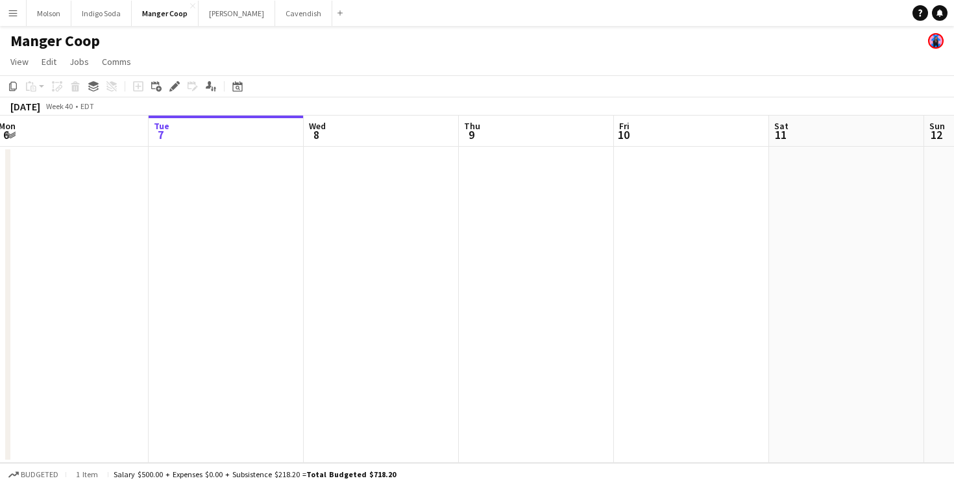
scroll to position [0, 628]
click at [669, 202] on app-date-cell at bounding box center [690, 305] width 155 height 316
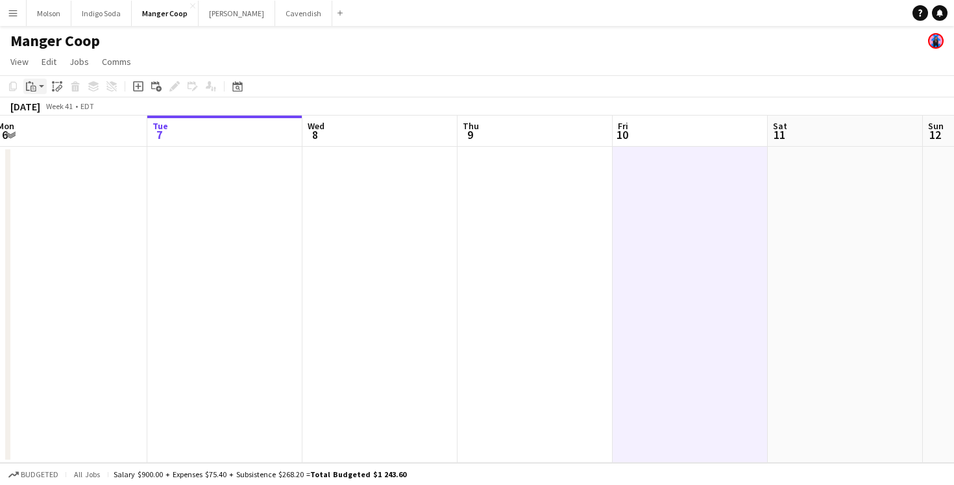
click at [29, 88] on icon "Paste" at bounding box center [31, 86] width 10 height 10
click at [48, 112] on link "Paste Command V" at bounding box center [85, 111] width 103 height 12
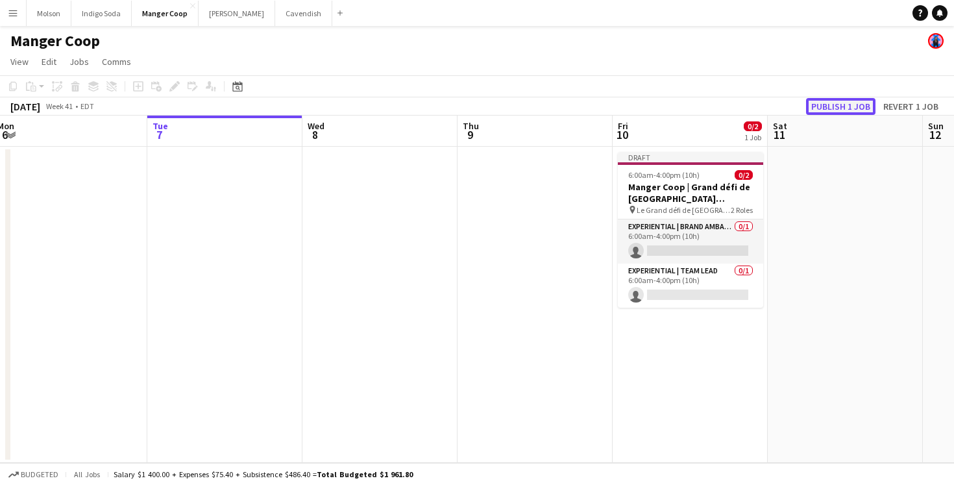
click at [854, 99] on button "Publish 1 job" at bounding box center [840, 106] width 69 height 17
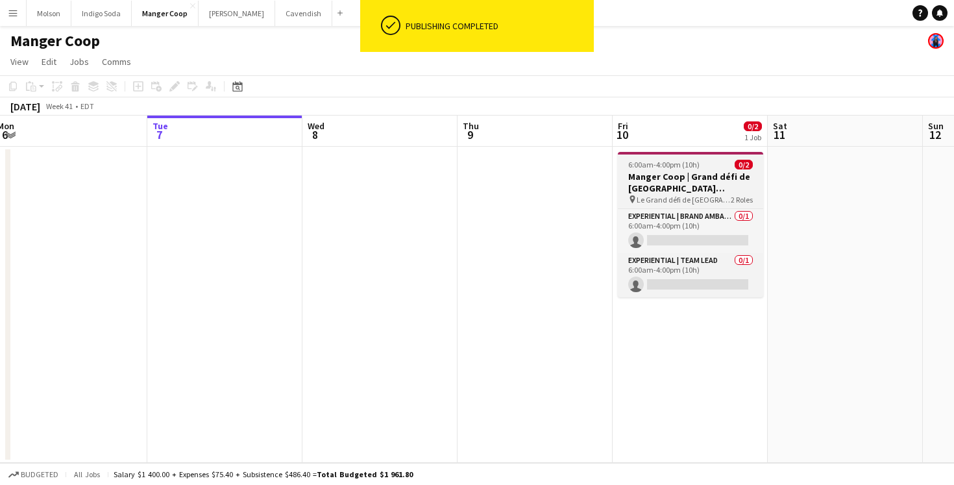
click at [691, 173] on h3 "Manger Coop | Grand défi de [GEOGRAPHIC_DATA] ([GEOGRAPHIC_DATA], [GEOGRAPHIC_D…" at bounding box center [690, 182] width 145 height 23
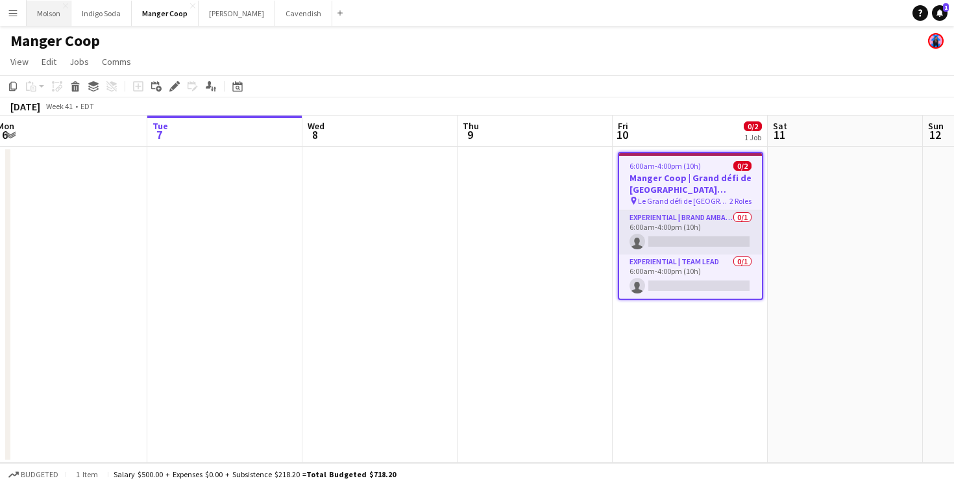
click at [41, 14] on button "Molson Close" at bounding box center [49, 13] width 45 height 25
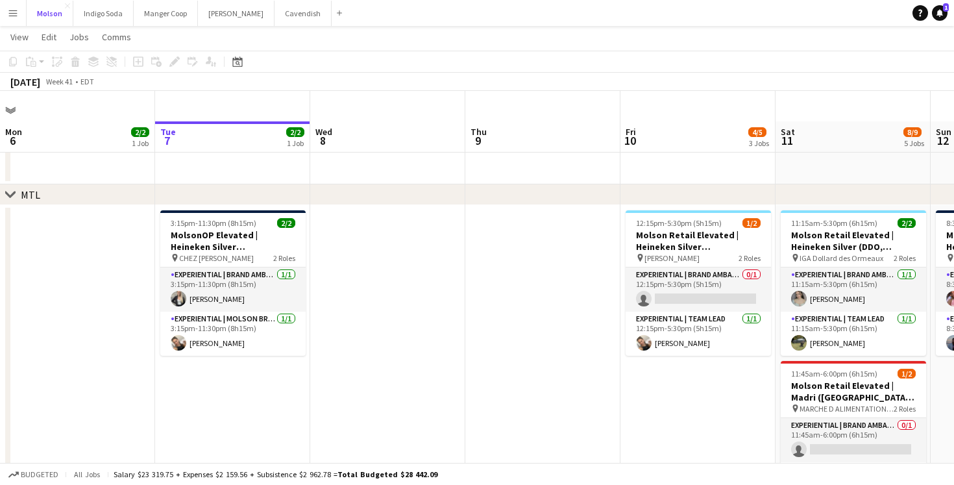
scroll to position [45, 0]
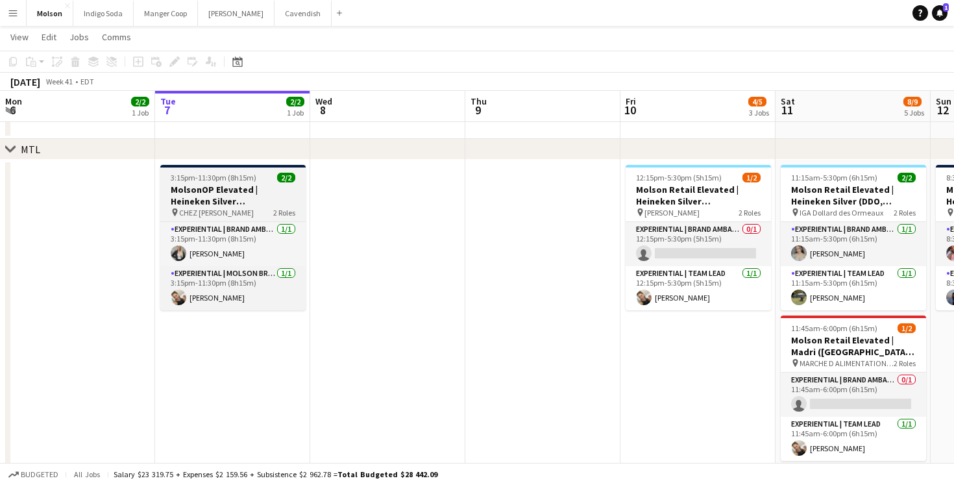
click at [216, 194] on h3 "MolsonOP Elevated | Heineken Silver ([GEOGRAPHIC_DATA], [GEOGRAPHIC_DATA])" at bounding box center [232, 195] width 145 height 23
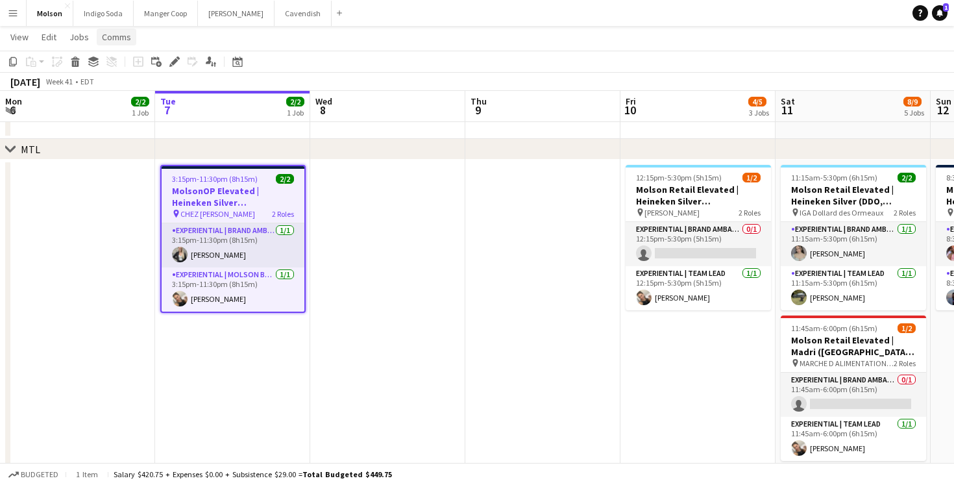
click at [108, 41] on span "Comms" at bounding box center [116, 37] width 29 height 12
click at [145, 100] on link "Create chat" at bounding box center [150, 92] width 108 height 27
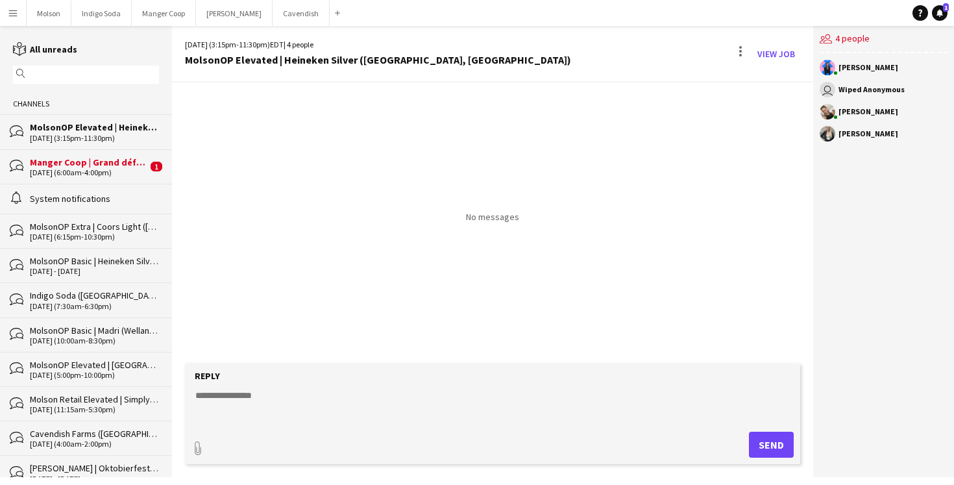
click at [247, 410] on textarea at bounding box center [495, 406] width 603 height 34
type textarea "**********"
click at [771, 443] on button "Send" at bounding box center [771, 445] width 45 height 26
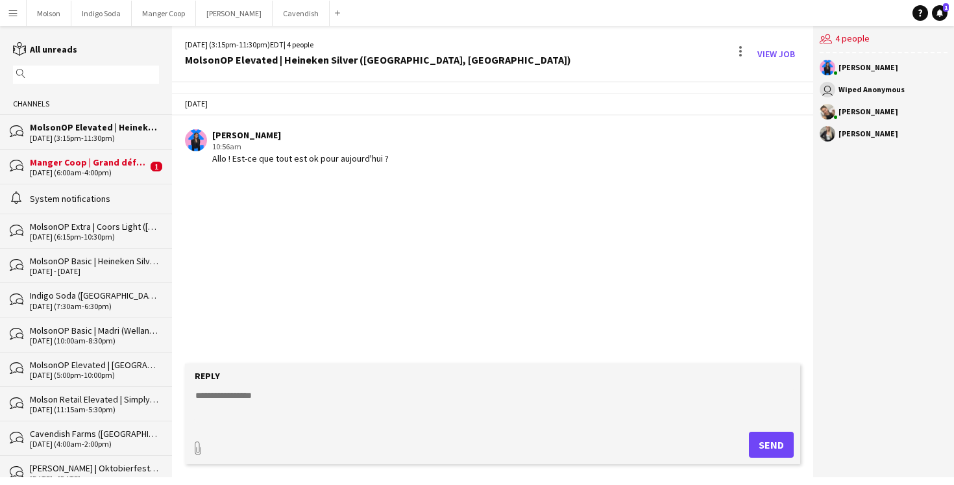
click at [99, 175] on div "[DATE] (6:00am-4:00pm)" at bounding box center [89, 172] width 118 height 9
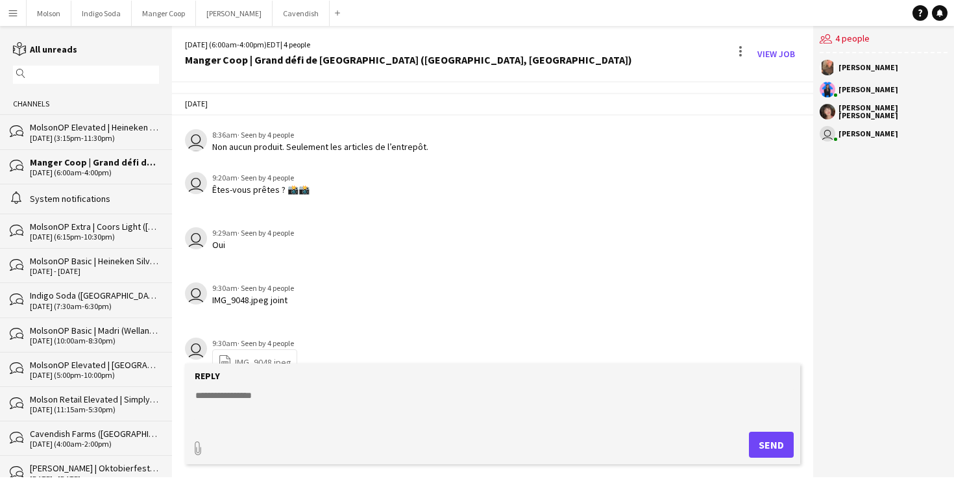
scroll to position [1569, 0]
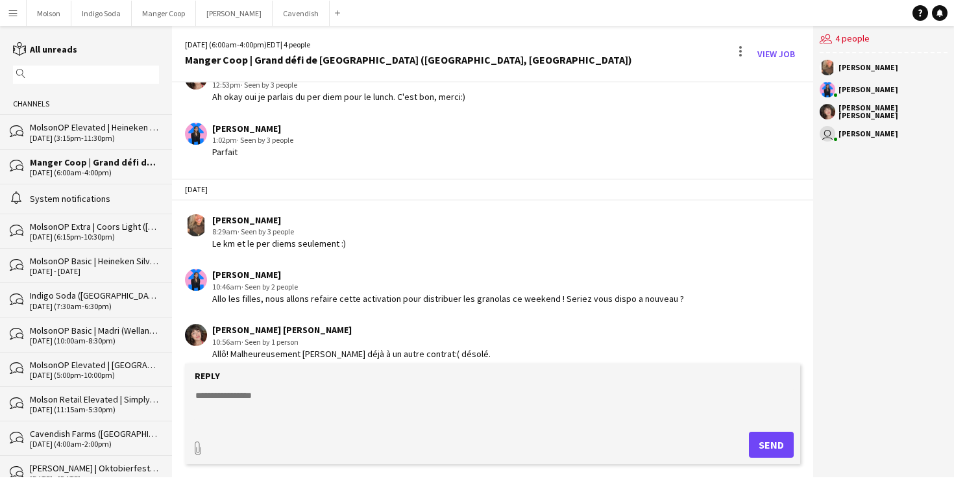
click at [112, 129] on div "MolsonOP Elevated | Heineken Silver ([GEOGRAPHIC_DATA], [GEOGRAPHIC_DATA])" at bounding box center [94, 127] width 129 height 12
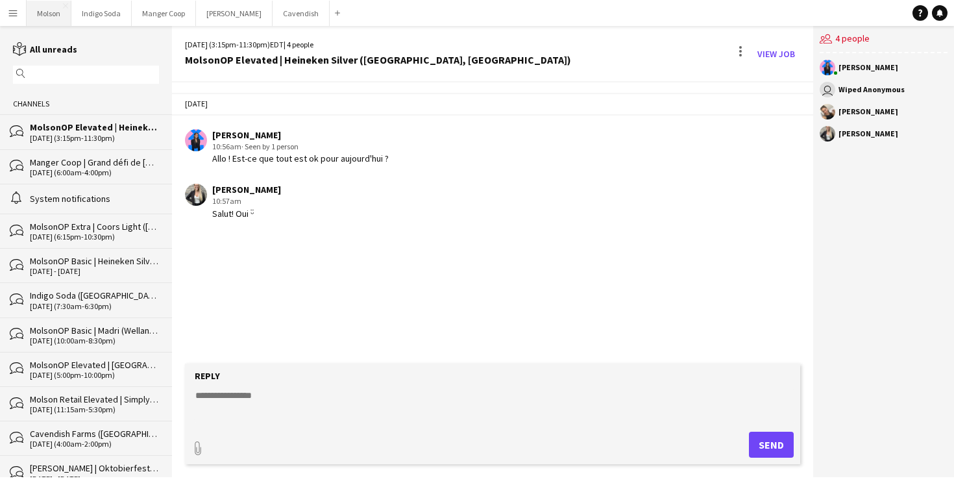
click at [47, 19] on button "Molson Close" at bounding box center [49, 13] width 45 height 25
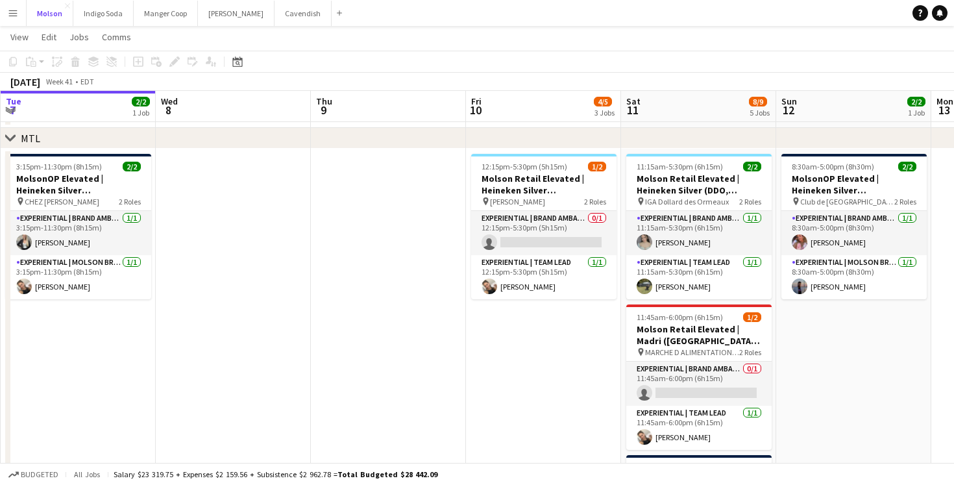
scroll to position [0, 477]
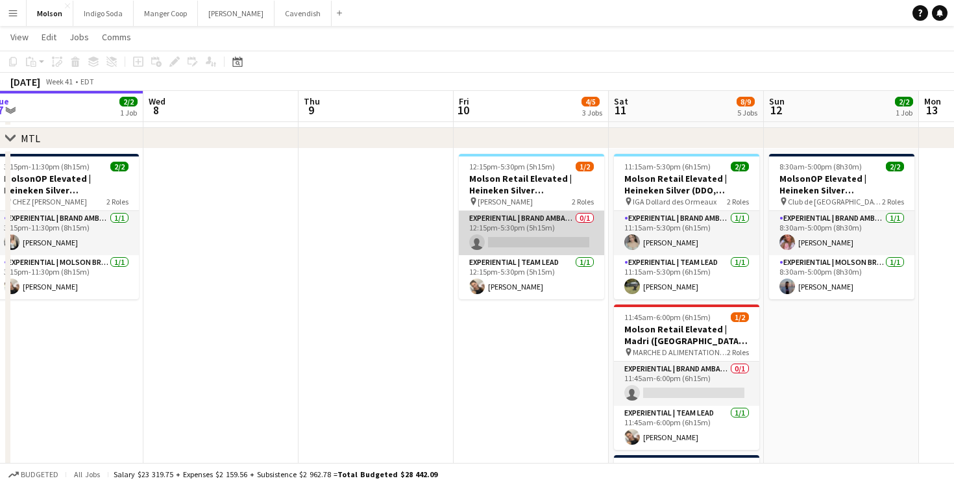
click at [529, 234] on app-card-role "Experiential | Brand Ambassador 0/1 12:15pm-5:30pm (5h15m) single-neutral-actio…" at bounding box center [531, 233] width 145 height 44
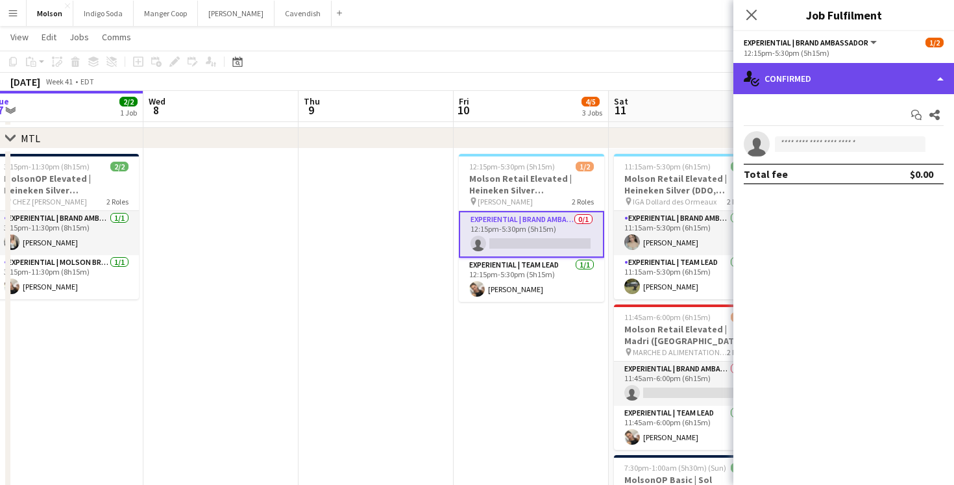
click at [824, 88] on div "single-neutral-actions-check-2 Confirmed" at bounding box center [844, 78] width 221 height 31
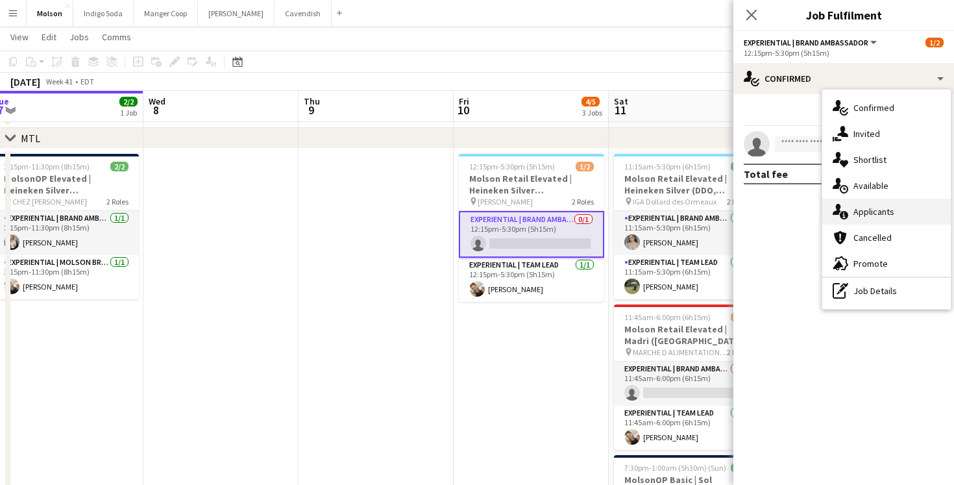
click at [884, 215] on span "Applicants" at bounding box center [874, 212] width 41 height 12
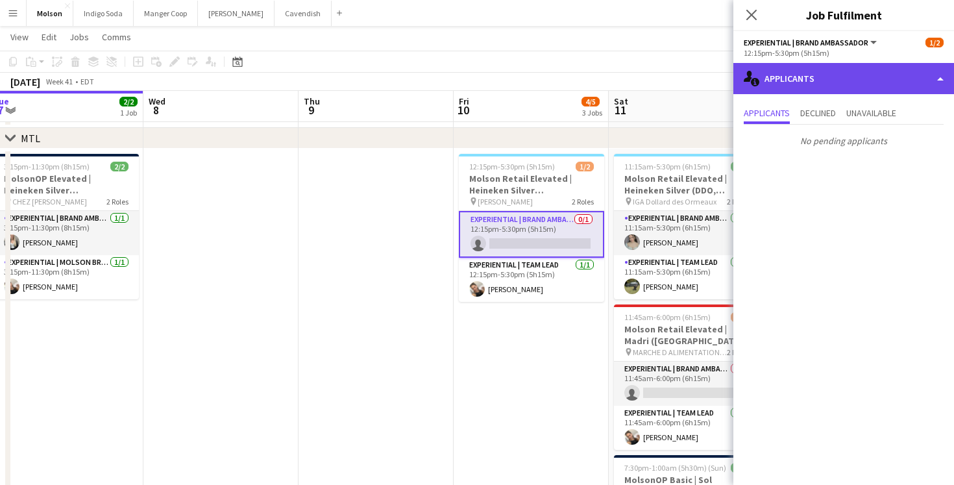
click at [810, 86] on div "single-neutral-actions-information Applicants" at bounding box center [844, 78] width 221 height 31
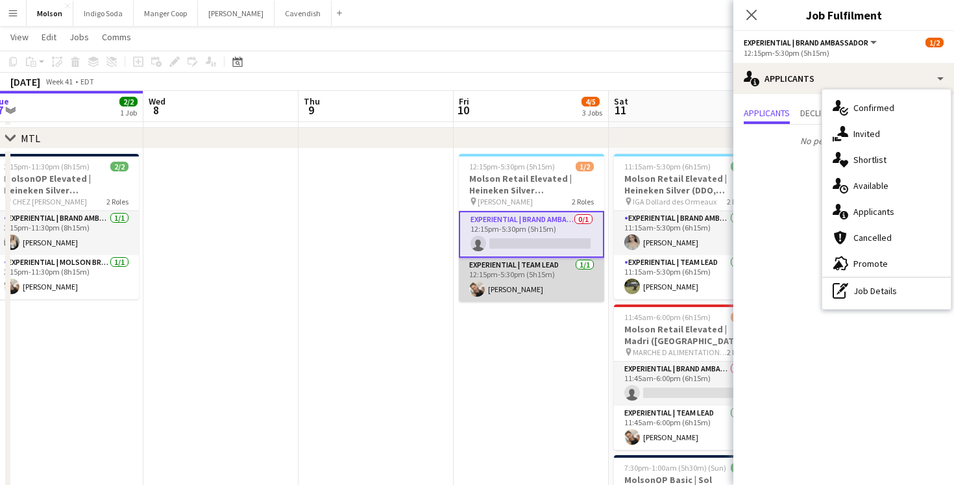
click at [562, 281] on app-card-role "Experiential | Team Lead 1/1 12:15pm-5:30pm (5h15m) Alexandra Simard" at bounding box center [531, 280] width 145 height 44
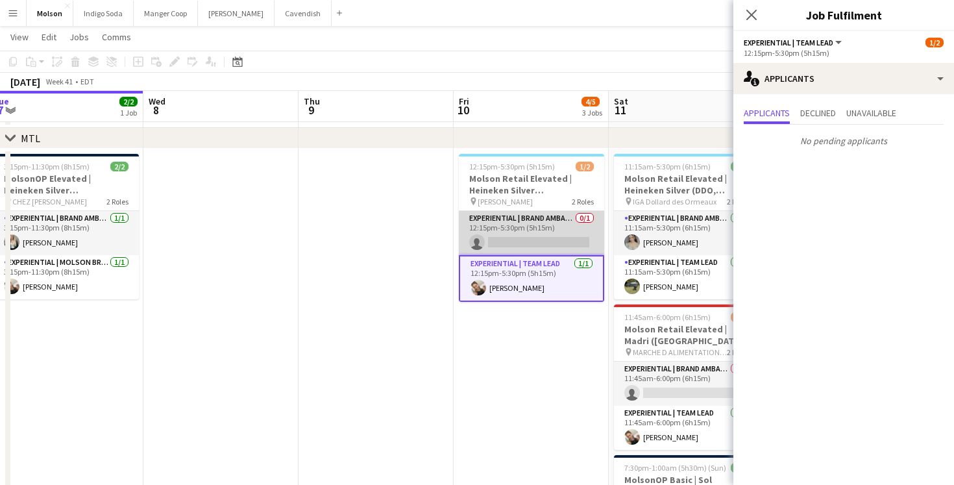
click at [506, 218] on app-card-role "Experiential | Brand Ambassador 0/1 12:15pm-5:30pm (5h15m) single-neutral-actio…" at bounding box center [531, 233] width 145 height 44
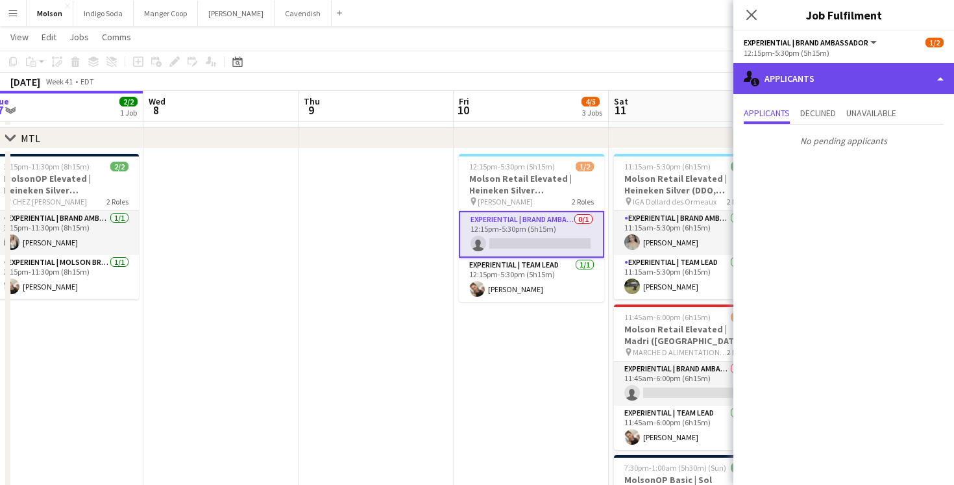
click at [834, 91] on div "single-neutral-actions-information Applicants" at bounding box center [844, 78] width 221 height 31
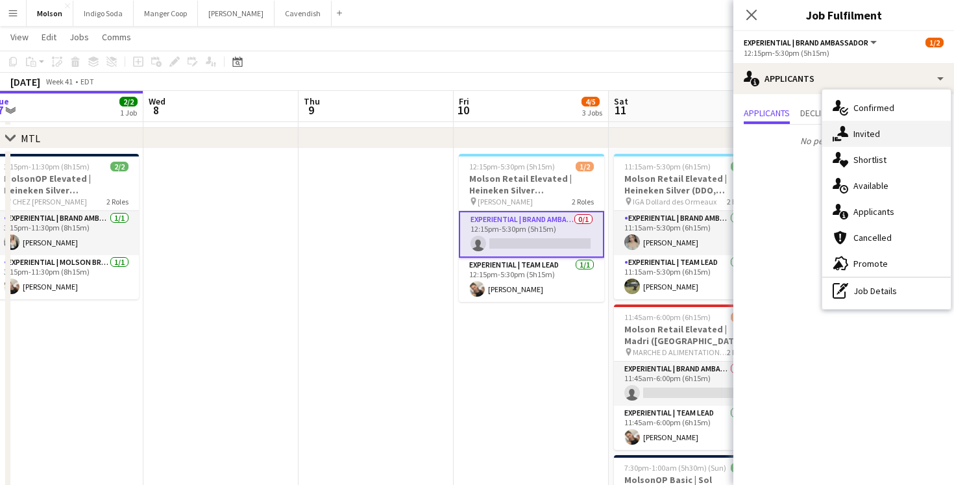
click at [889, 137] on div "single-neutral-actions-share-1 Invited" at bounding box center [887, 134] width 129 height 26
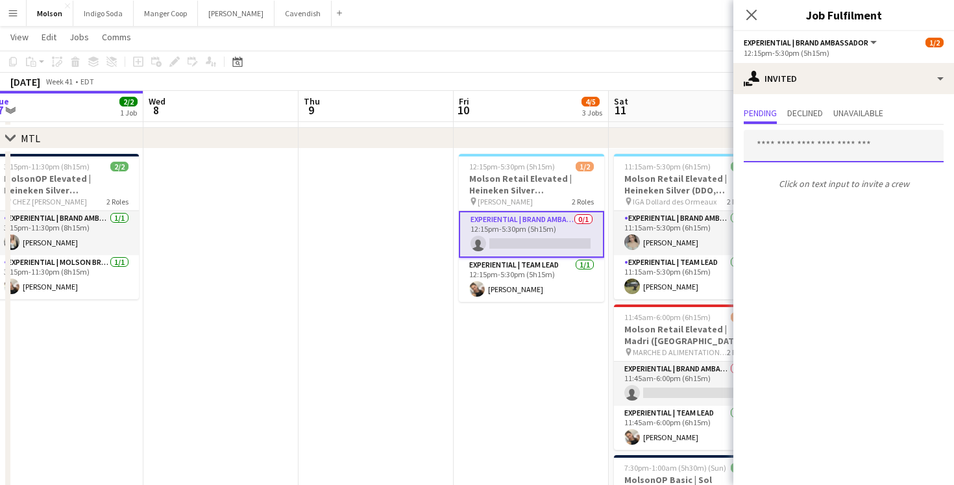
click at [808, 147] on input "text" at bounding box center [844, 146] width 200 height 32
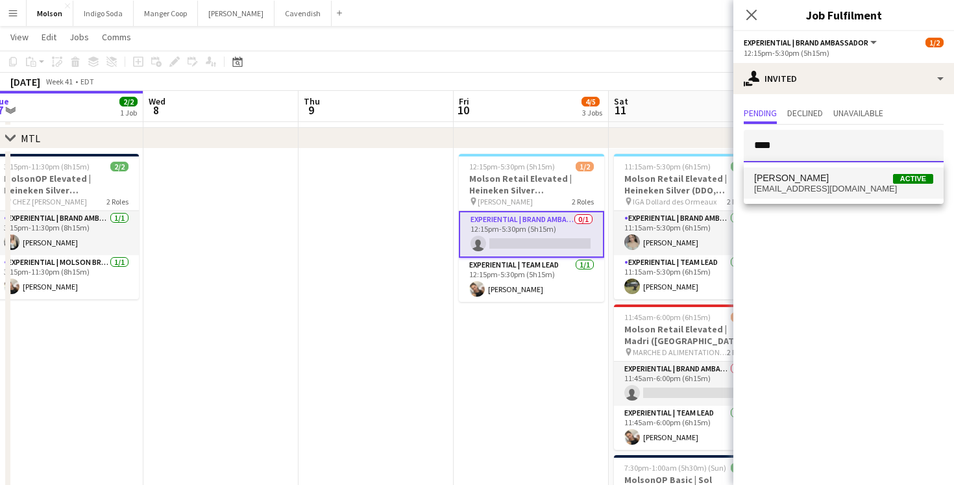
type input "****"
click at [865, 180] on span "Leila Benabid Active" at bounding box center [843, 178] width 179 height 11
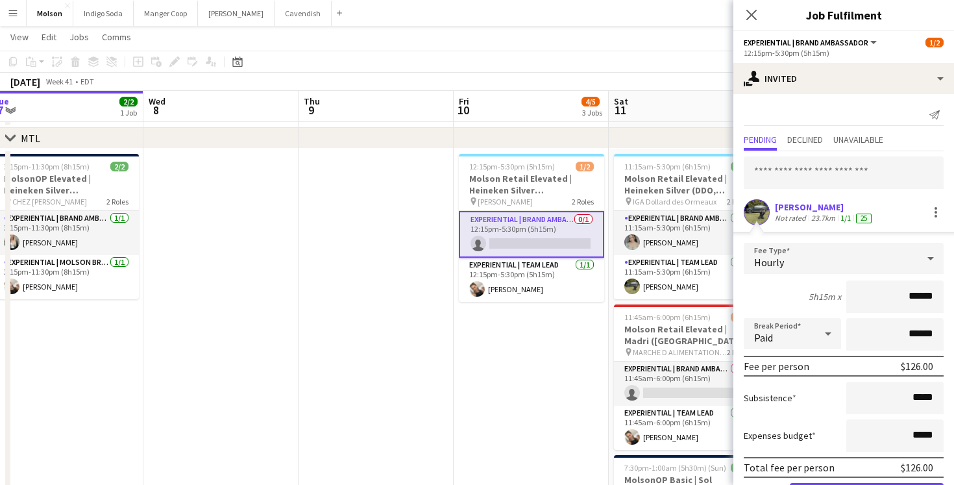
scroll to position [48, 0]
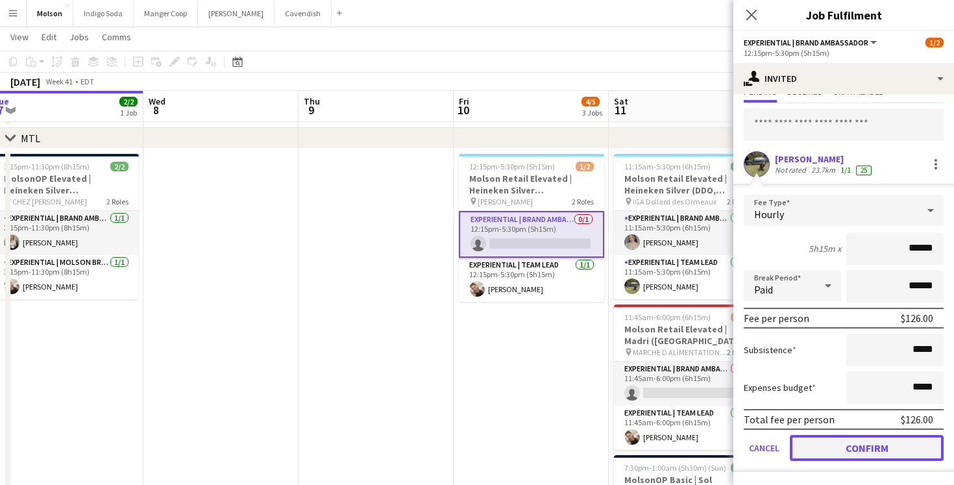
click at [867, 456] on button "Confirm" at bounding box center [867, 448] width 154 height 26
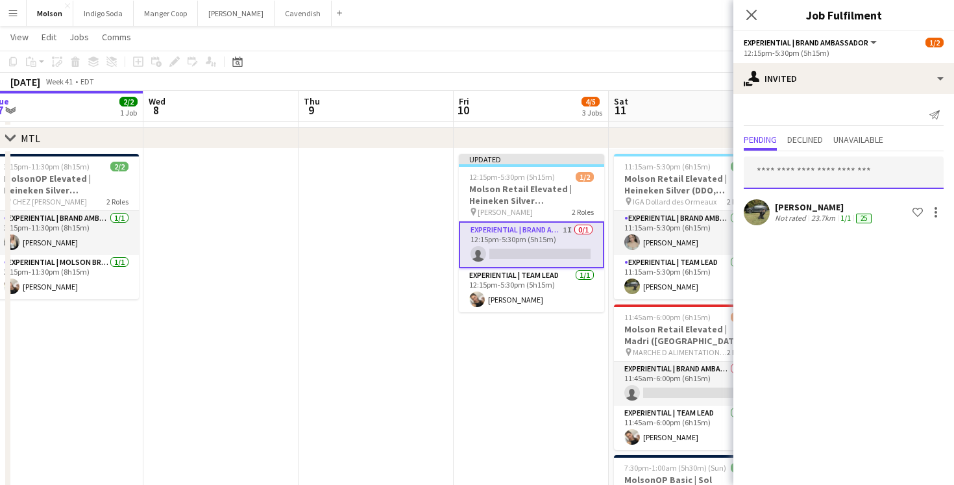
click at [806, 186] on input "text" at bounding box center [844, 172] width 200 height 32
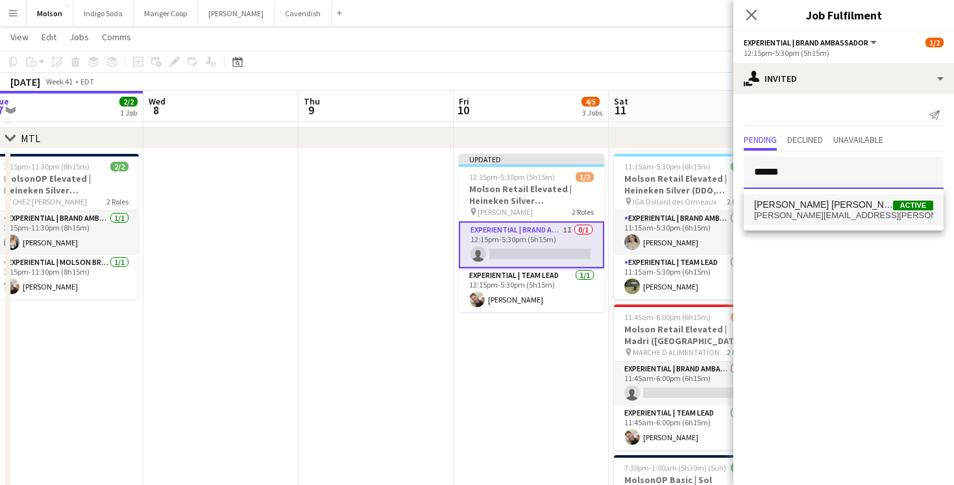
type input "******"
click at [879, 199] on span "Claudia Claudia Active" at bounding box center [843, 204] width 179 height 11
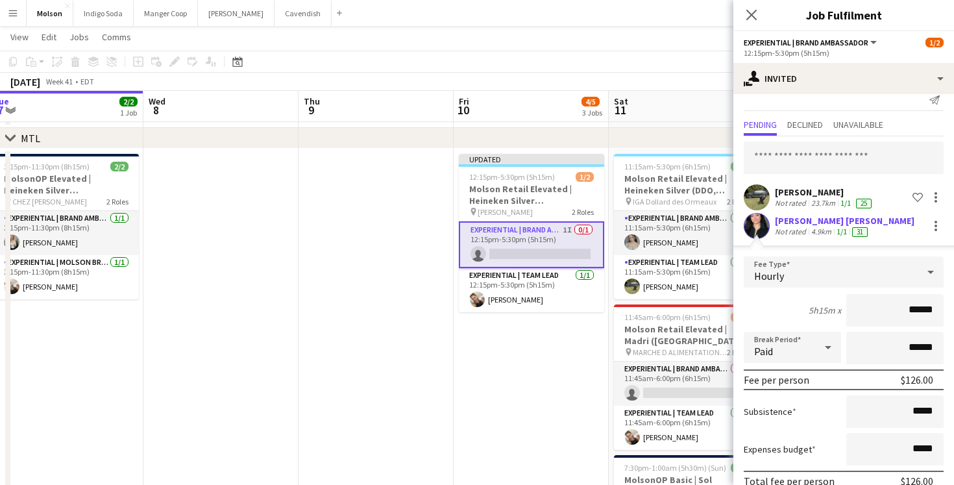
scroll to position [77, 0]
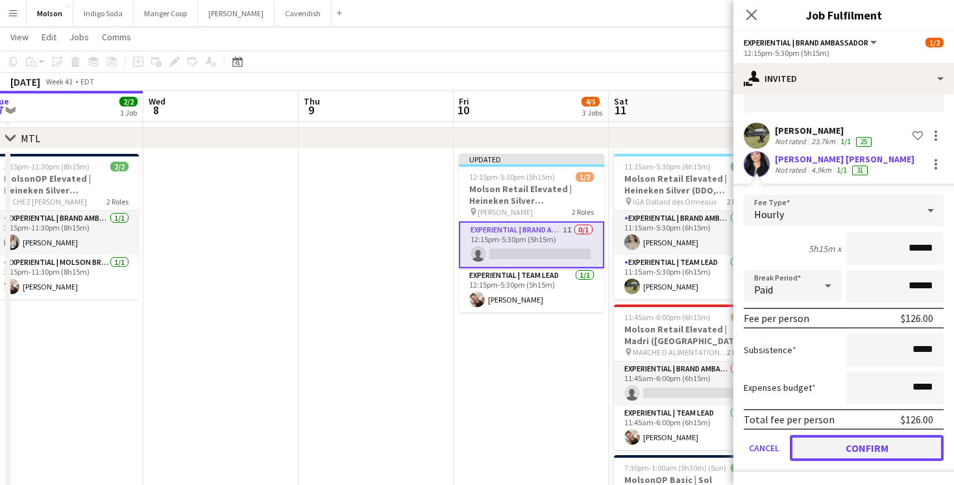
click at [859, 452] on button "Confirm" at bounding box center [867, 448] width 154 height 26
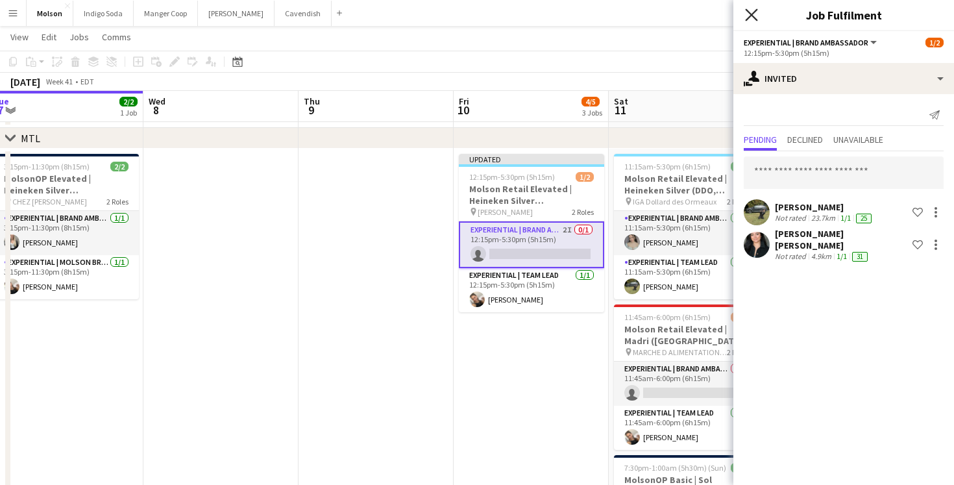
click at [753, 16] on icon at bounding box center [751, 14] width 12 height 12
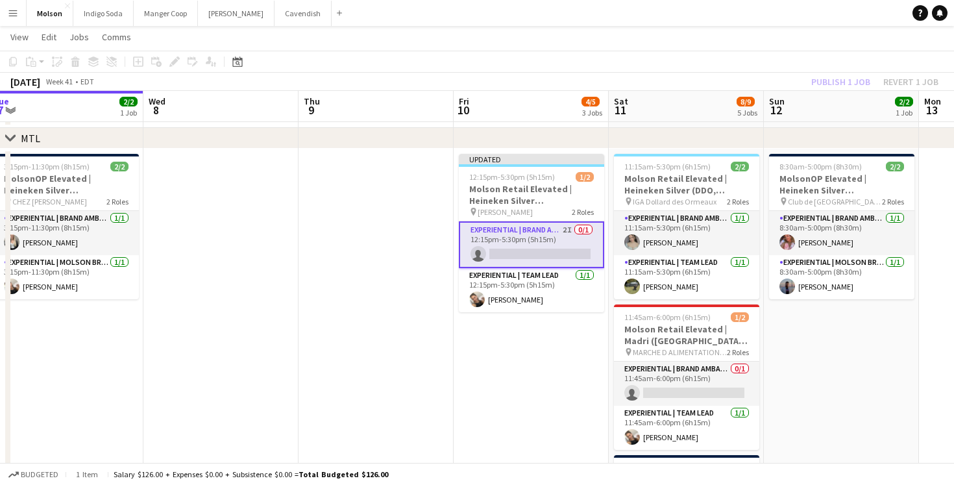
click at [774, 57] on app-toolbar "Copy Paste Paste Command V Paste with crew Command Shift V Paste linked Job Del…" at bounding box center [477, 62] width 954 height 22
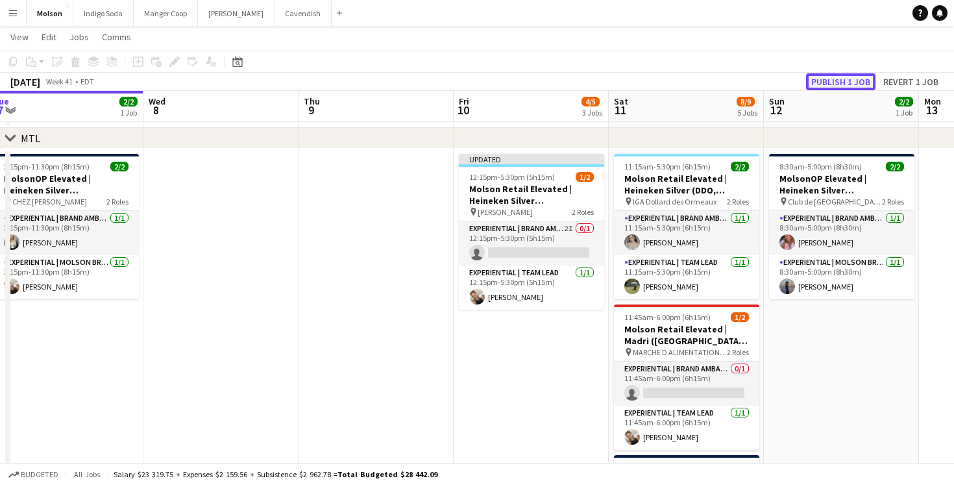
click at [843, 74] on button "Publish 1 job" at bounding box center [840, 81] width 69 height 17
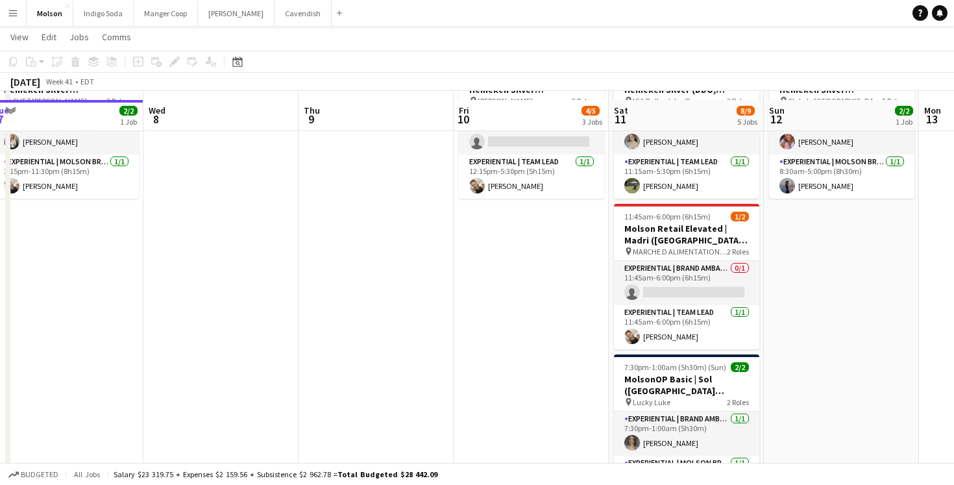
scroll to position [149, 0]
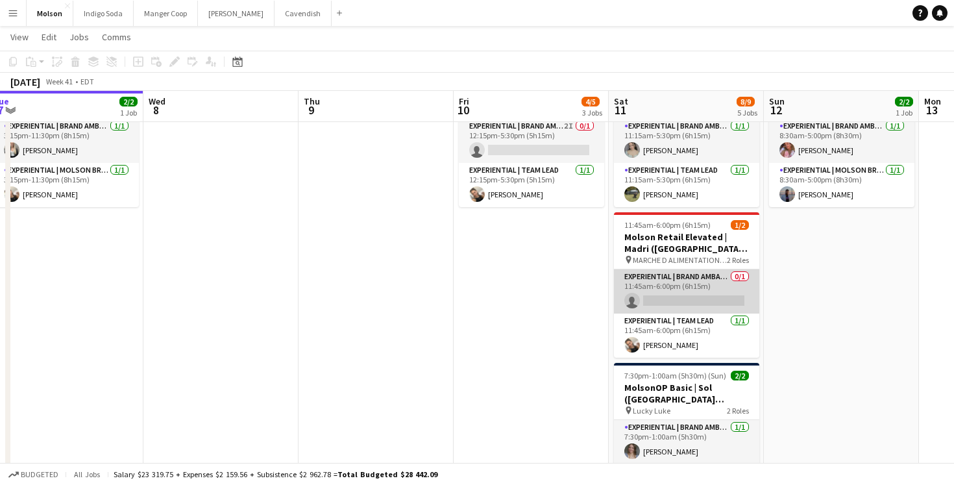
click at [691, 288] on app-card-role "Experiential | Brand Ambassador 0/1 11:45am-6:00pm (6h15m) single-neutral-actio…" at bounding box center [686, 291] width 145 height 44
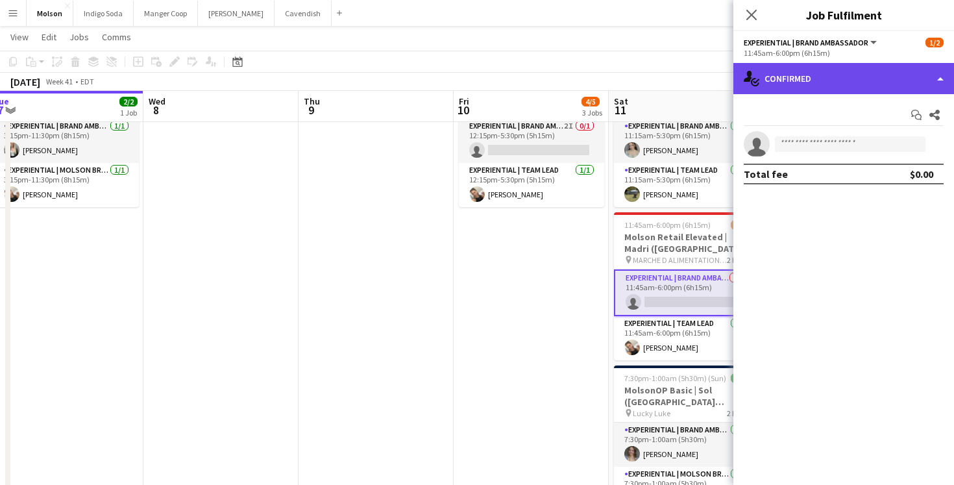
click at [838, 74] on div "single-neutral-actions-check-2 Confirmed" at bounding box center [844, 78] width 221 height 31
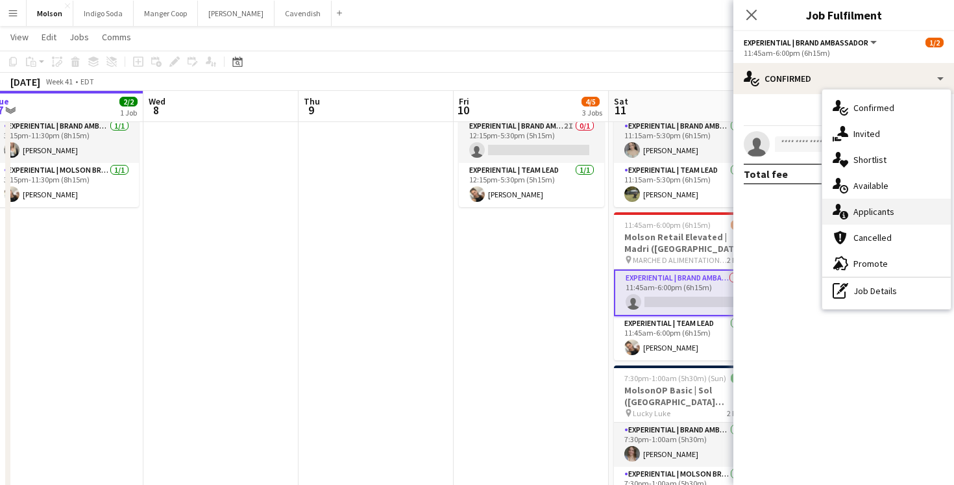
click at [902, 218] on div "single-neutral-actions-information Applicants" at bounding box center [887, 212] width 129 height 26
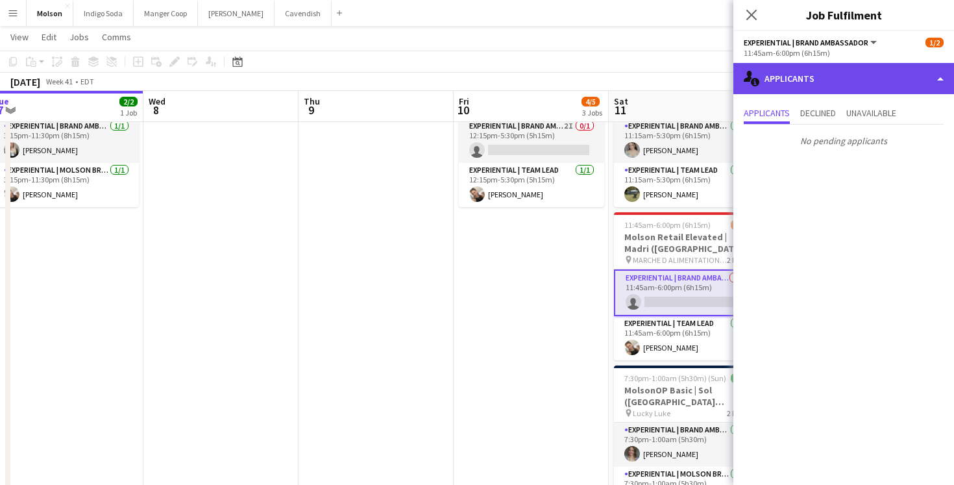
click at [877, 81] on div "single-neutral-actions-information Applicants" at bounding box center [844, 78] width 221 height 31
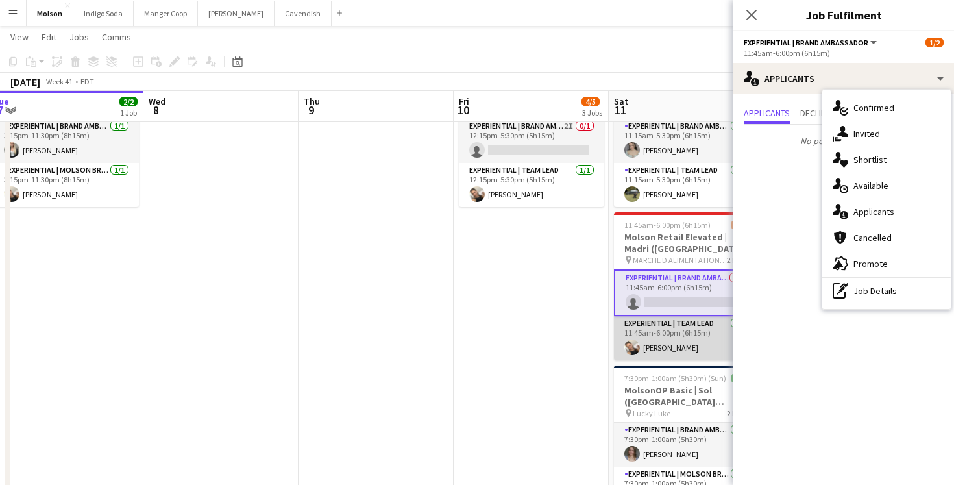
click at [699, 338] on app-card-role "Experiential | Team Lead 1/1 11:45am-6:00pm (6h15m) Alexandra Simard" at bounding box center [686, 338] width 145 height 44
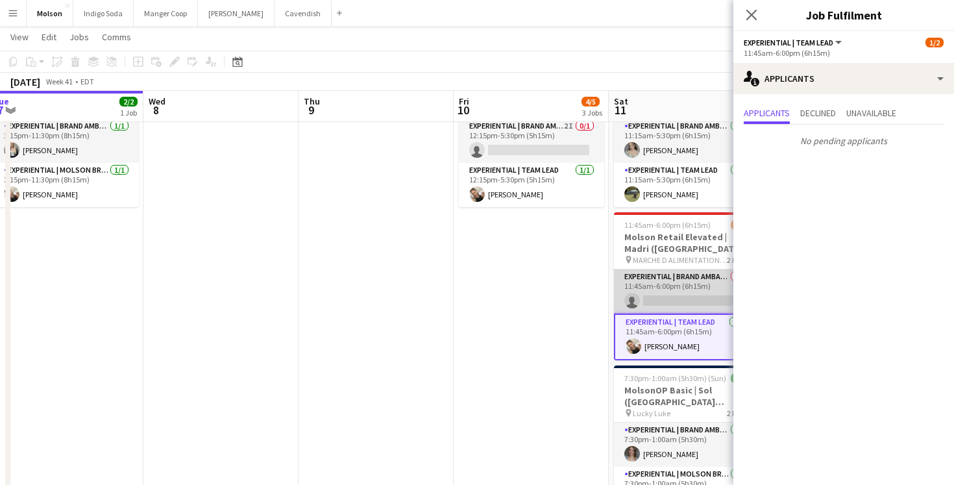
click at [678, 281] on app-card-role "Experiential | Brand Ambassador 0/1 11:45am-6:00pm (6h15m) single-neutral-actio…" at bounding box center [686, 291] width 145 height 44
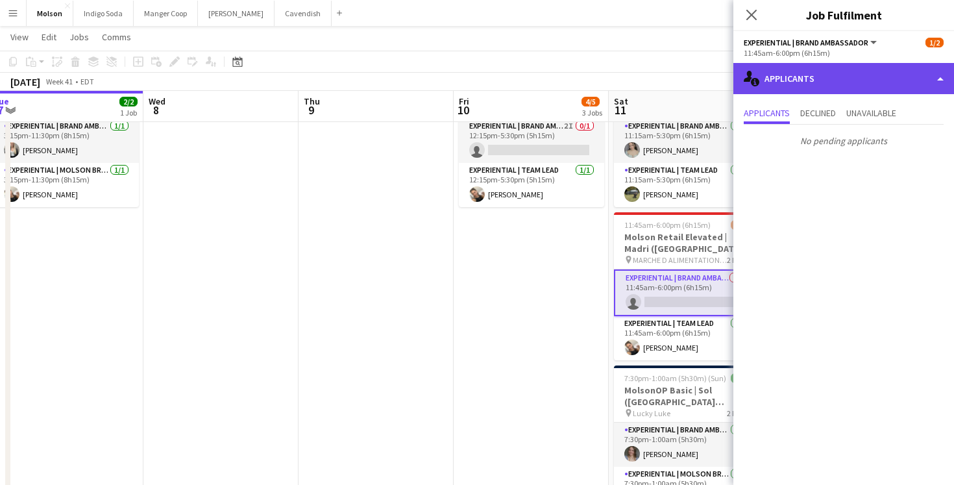
click at [821, 65] on div "single-neutral-actions-information Applicants" at bounding box center [844, 78] width 221 height 31
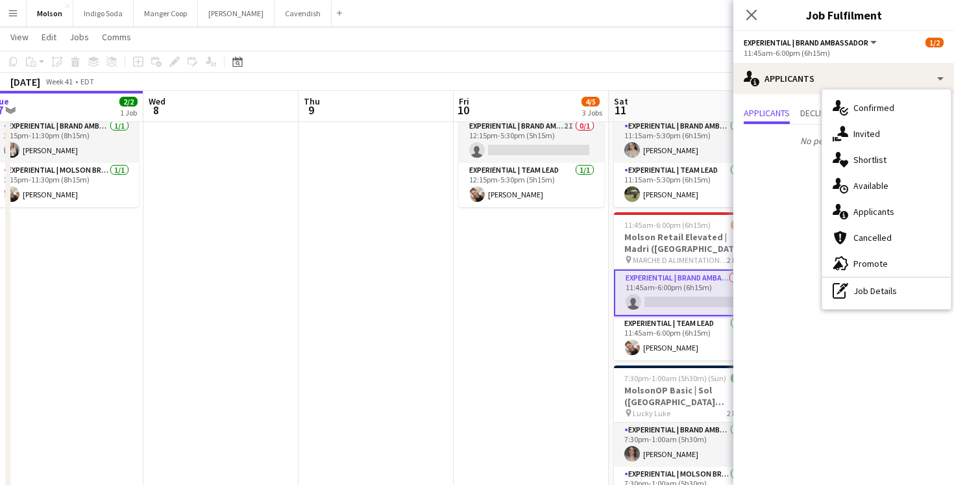
click at [875, 129] on span "Invited" at bounding box center [867, 134] width 27 height 12
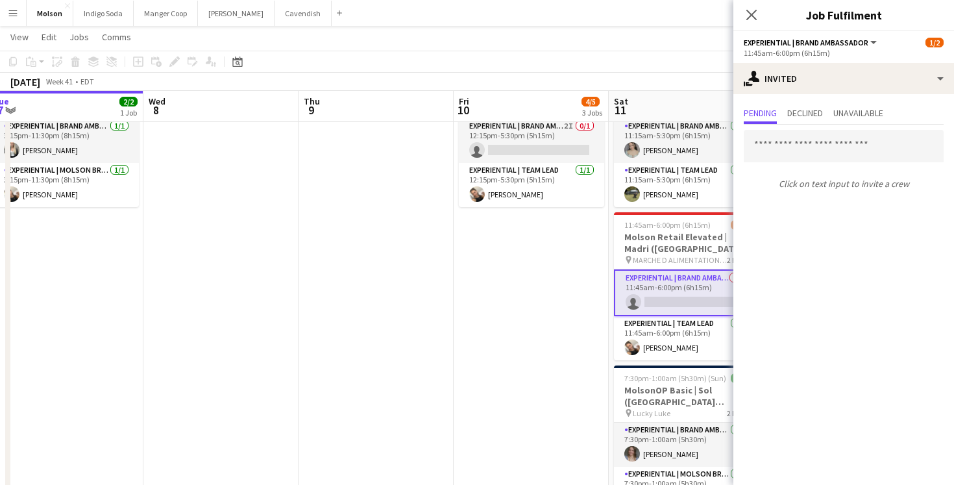
click at [760, 12] on div "Close pop-in" at bounding box center [752, 15] width 36 height 30
click at [759, 12] on app-icon "Close pop-in" at bounding box center [752, 15] width 19 height 19
